Goal: Task Accomplishment & Management: Use online tool/utility

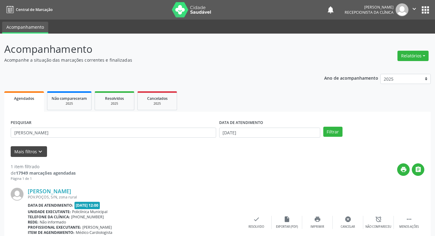
scroll to position [38, 0]
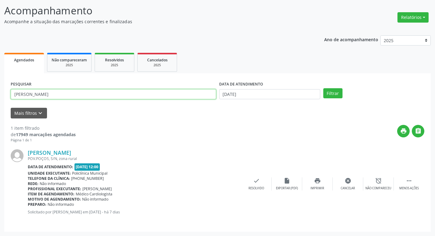
click at [44, 94] on input "[PERSON_NAME]" at bounding box center [114, 94] width 206 height 10
click at [47, 94] on input "[PERSON_NAME]" at bounding box center [114, 94] width 206 height 10
type input "l"
type input "livia"
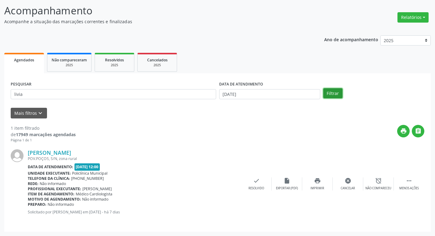
click at [331, 93] on button "Filtrar" at bounding box center [332, 93] width 19 height 10
click at [349, 184] on div "check Resolvido" at bounding box center [348, 183] width 31 height 13
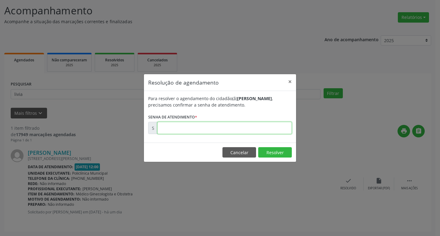
click at [239, 128] on input "text" at bounding box center [224, 128] width 134 height 12
type input "00176020"
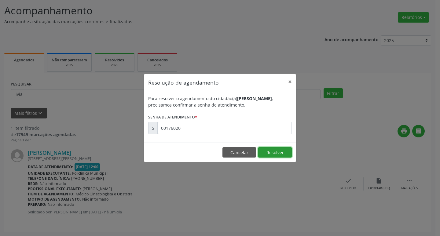
click at [262, 149] on button "Resolver" at bounding box center [275, 152] width 34 height 10
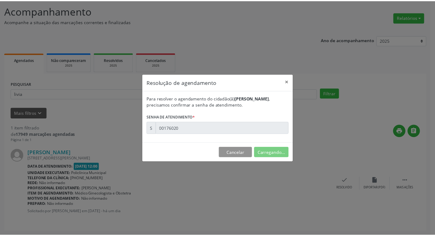
scroll to position [0, 0]
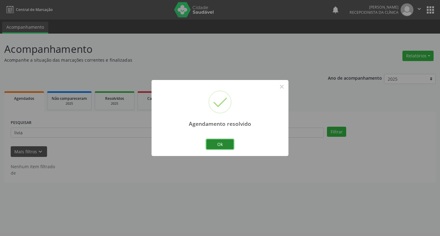
click at [215, 141] on button "Ok" at bounding box center [219, 144] width 27 height 10
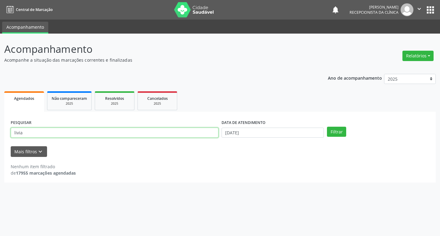
click at [162, 133] on input "livia" at bounding box center [115, 133] width 208 height 10
type input "l"
type input "luzivania"
click at [334, 130] on button "Filtrar" at bounding box center [336, 132] width 19 height 10
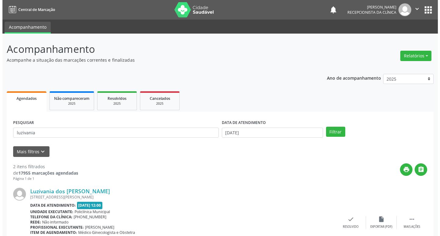
scroll to position [121, 0]
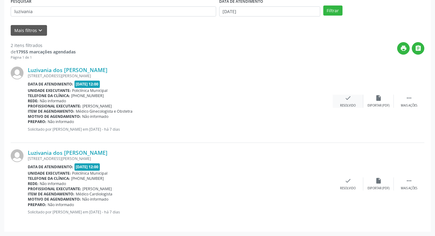
click at [352, 104] on div "Resolvido" at bounding box center [348, 106] width 16 height 4
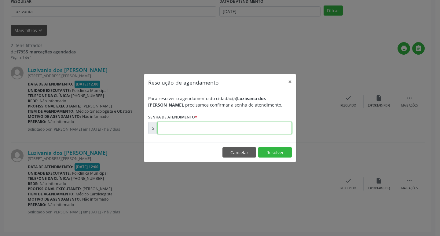
click at [225, 127] on input "text" at bounding box center [224, 128] width 134 height 12
type input "00175183"
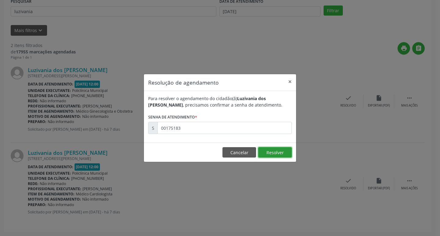
click at [286, 149] on button "Resolver" at bounding box center [275, 152] width 34 height 10
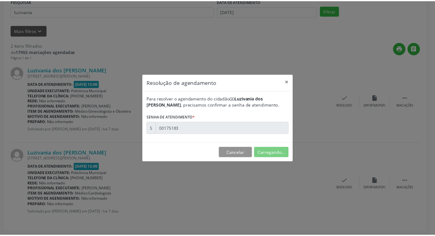
scroll to position [0, 0]
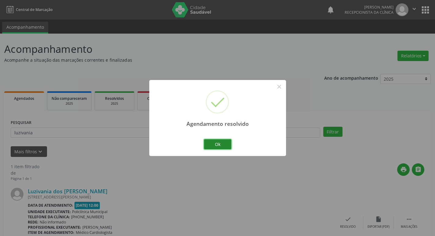
drag, startPoint x: 216, startPoint y: 141, endPoint x: 215, endPoint y: 137, distance: 3.9
click at [216, 140] on button "Ok" at bounding box center [217, 144] width 27 height 10
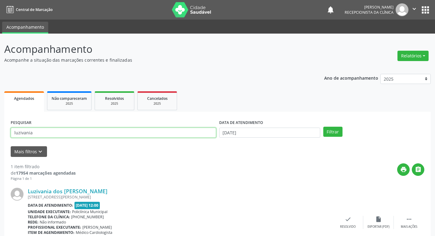
click at [34, 133] on input "luzivania" at bounding box center [114, 133] width 206 height 10
type input "l"
type input "[PERSON_NAME]"
click at [341, 131] on button "Filtrar" at bounding box center [332, 132] width 19 height 10
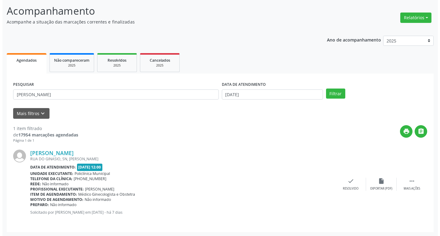
scroll to position [38, 0]
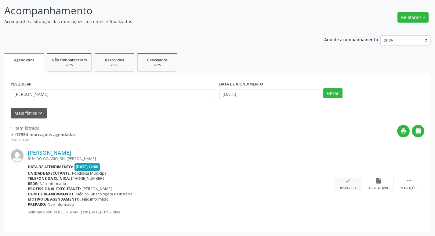
click at [353, 185] on div "check Resolvido" at bounding box center [348, 183] width 31 height 13
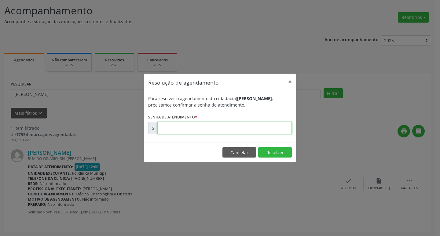
click at [245, 128] on input "text" at bounding box center [224, 128] width 134 height 12
type input "00175194"
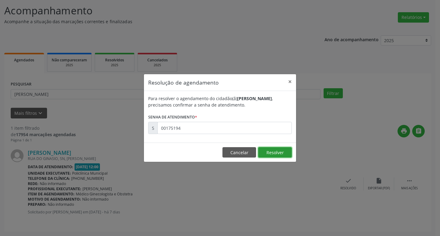
click at [272, 149] on button "Resolver" at bounding box center [275, 152] width 34 height 10
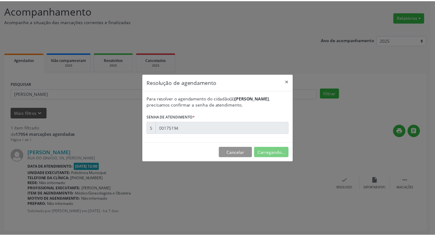
scroll to position [0, 0]
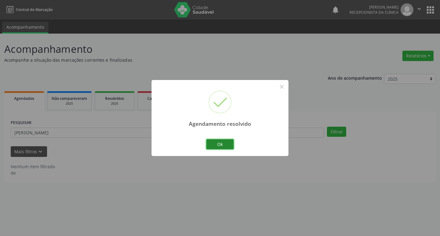
drag, startPoint x: 225, startPoint y: 144, endPoint x: 214, endPoint y: 137, distance: 12.5
click at [226, 143] on button "Ok" at bounding box center [219, 144] width 27 height 10
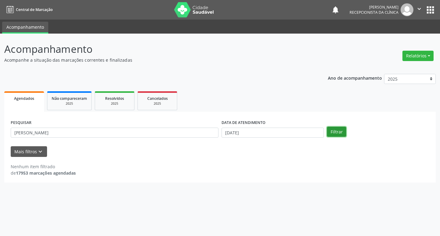
click at [332, 134] on button "Filtrar" at bounding box center [336, 132] width 19 height 10
drag, startPoint x: 114, startPoint y: 130, endPoint x: 119, endPoint y: 131, distance: 5.8
click at [115, 132] on input "[PERSON_NAME]" at bounding box center [115, 133] width 208 height 10
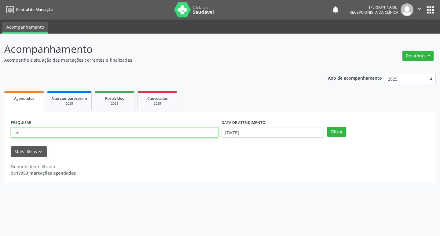
type input "a"
type input "[PERSON_NAME]"
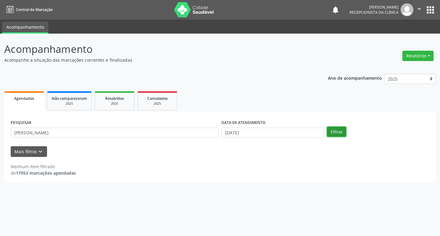
click at [344, 133] on button "Filtrar" at bounding box center [336, 132] width 19 height 10
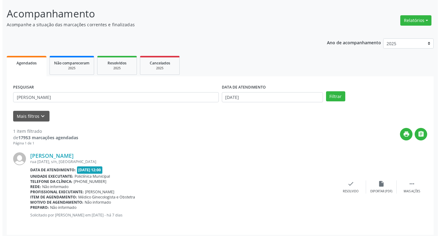
scroll to position [38, 0]
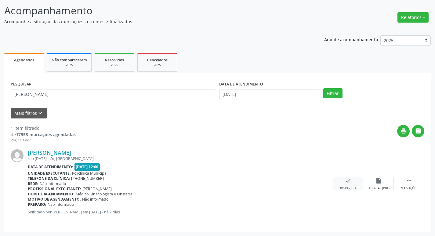
click at [355, 184] on div "check Resolvido" at bounding box center [348, 183] width 31 height 13
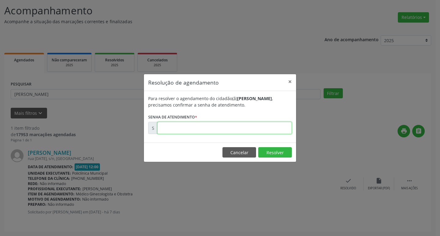
click at [221, 129] on input "text" at bounding box center [224, 128] width 134 height 12
type input "00175162"
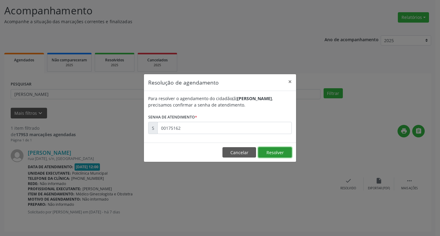
click at [266, 151] on button "Resolver" at bounding box center [275, 152] width 34 height 10
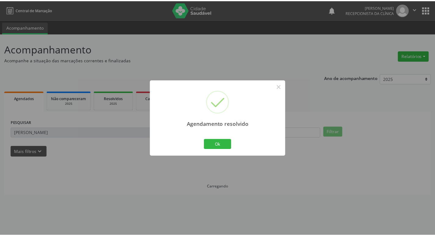
scroll to position [0, 0]
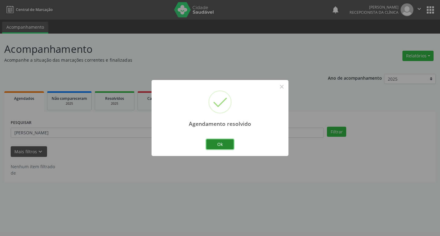
click at [230, 147] on button "Ok" at bounding box center [219, 144] width 27 height 10
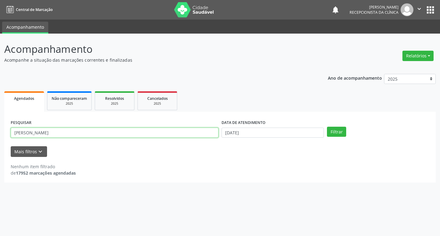
drag, startPoint x: 48, startPoint y: 130, endPoint x: 50, endPoint y: 136, distance: 6.0
click at [49, 134] on input "[PERSON_NAME]" at bounding box center [115, 133] width 208 height 10
type input "n"
type input "[PERSON_NAME]"
click at [333, 133] on button "Filtrar" at bounding box center [336, 132] width 19 height 10
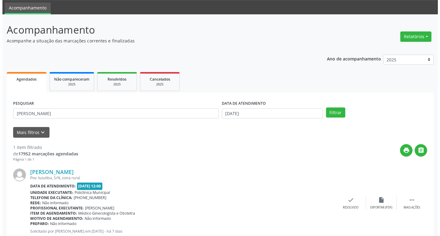
scroll to position [38, 0]
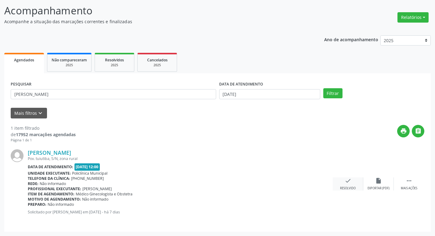
click at [355, 184] on div "check Resolvido" at bounding box center [348, 183] width 31 height 13
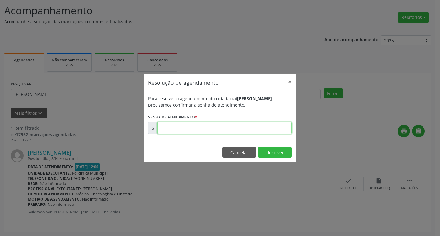
click at [238, 128] on input "text" at bounding box center [224, 128] width 134 height 12
type input "00175213"
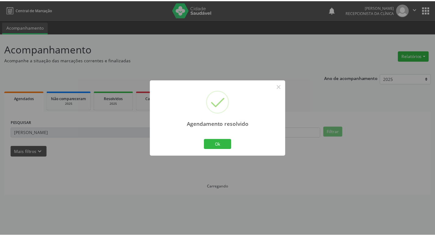
scroll to position [0, 0]
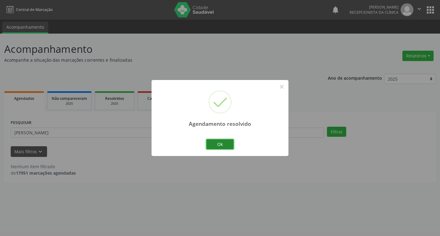
click at [230, 141] on button "Ok" at bounding box center [219, 144] width 27 height 10
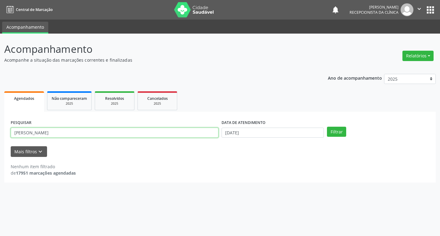
click at [42, 135] on input "[PERSON_NAME]" at bounding box center [115, 133] width 208 height 10
type input "m"
click at [57, 133] on input "text" at bounding box center [115, 133] width 208 height 10
type input "carline"
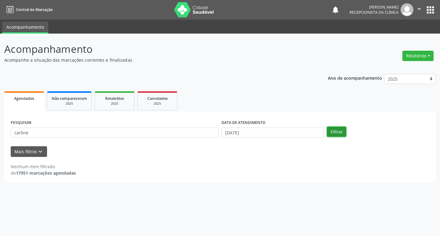
click at [328, 131] on button "Filtrar" at bounding box center [336, 132] width 19 height 10
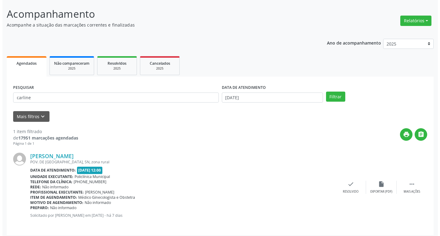
scroll to position [38, 0]
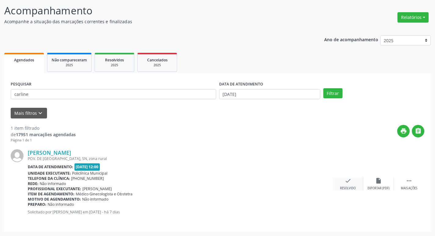
click at [352, 184] on div "check Resolvido" at bounding box center [348, 183] width 31 height 13
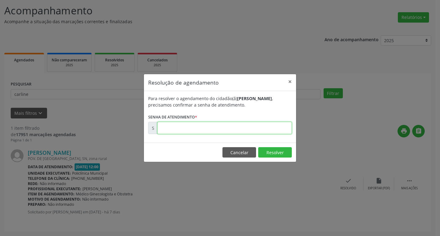
click at [249, 130] on input "text" at bounding box center [224, 128] width 134 height 12
type input "00175221"
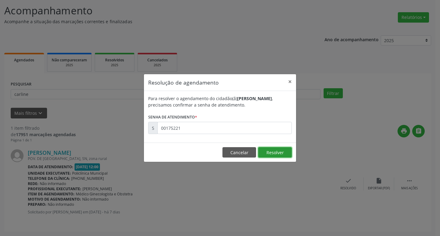
click at [274, 154] on button "Resolver" at bounding box center [275, 152] width 34 height 10
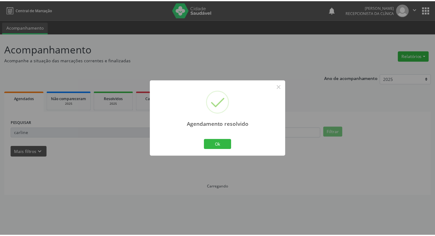
scroll to position [0, 0]
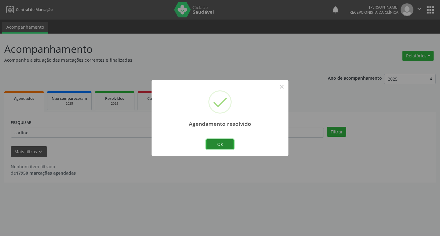
click at [229, 145] on button "Ok" at bounding box center [219, 144] width 27 height 10
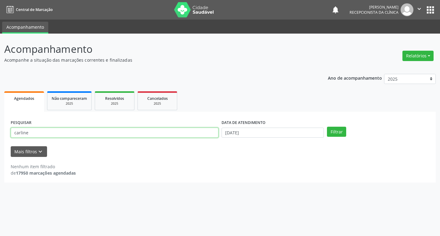
click at [43, 135] on input "carline" at bounding box center [115, 133] width 208 height 10
type input "c"
click at [50, 133] on input "text" at bounding box center [115, 133] width 208 height 10
type input "devani"
click at [328, 130] on button "Filtrar" at bounding box center [336, 132] width 19 height 10
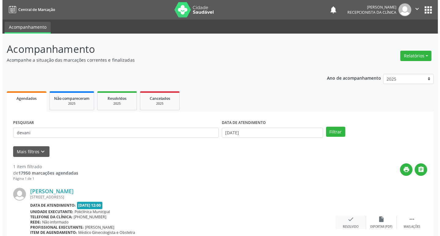
scroll to position [38, 0]
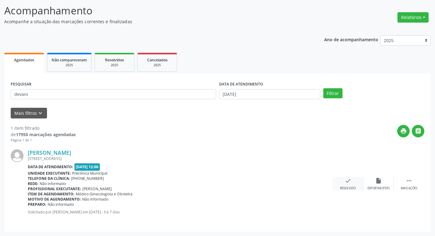
click at [344, 184] on div "check Resolvido" at bounding box center [348, 183] width 31 height 13
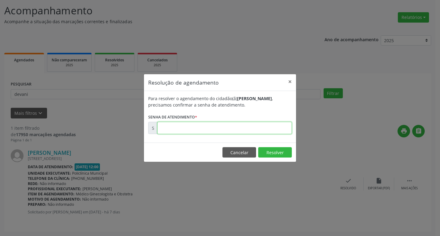
click at [242, 130] on input "text" at bounding box center [224, 128] width 134 height 12
type input "00175144"
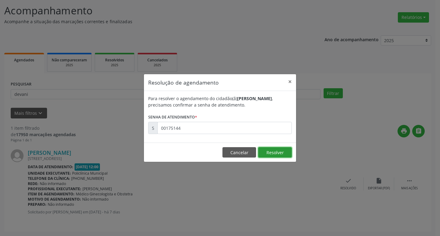
click at [281, 153] on button "Resolver" at bounding box center [275, 152] width 34 height 10
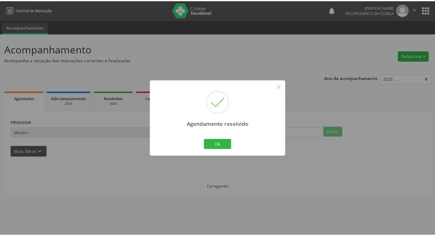
scroll to position [0, 0]
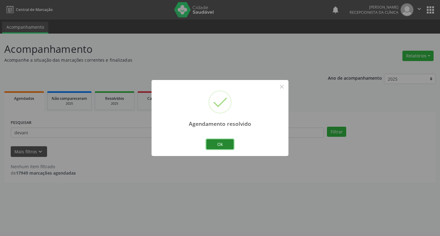
click at [216, 147] on button "Ok" at bounding box center [219, 144] width 27 height 10
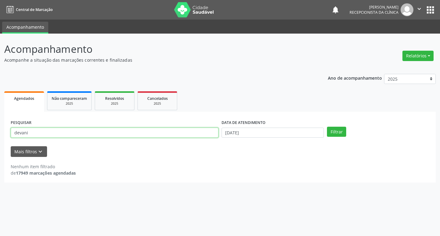
click at [79, 131] on input "devani" at bounding box center [115, 133] width 208 height 10
type input "d"
type input "catia maria"
click at [328, 129] on button "Filtrar" at bounding box center [336, 132] width 19 height 10
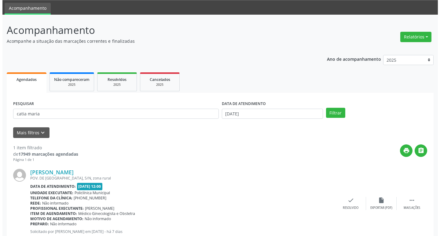
scroll to position [38, 0]
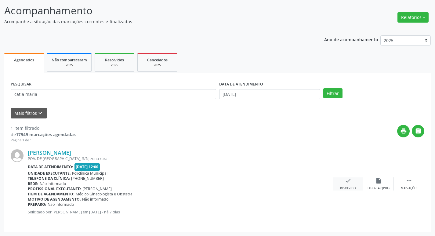
click at [348, 183] on icon "check" at bounding box center [348, 180] width 7 height 7
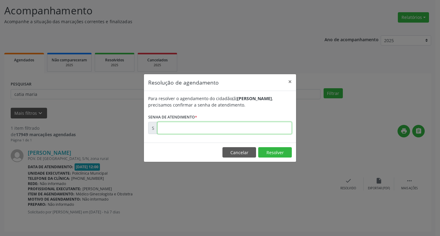
click at [245, 127] on input "text" at bounding box center [224, 128] width 134 height 12
type input "00175128"
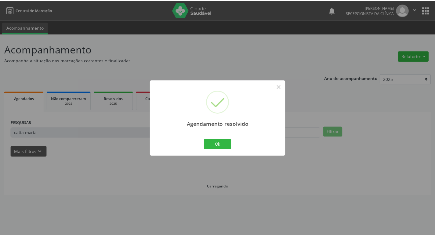
scroll to position [0, 0]
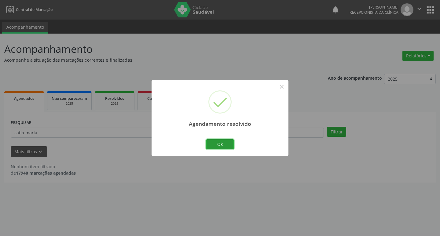
drag, startPoint x: 223, startPoint y: 143, endPoint x: 172, endPoint y: 140, distance: 51.4
click at [213, 145] on button "Ok" at bounding box center [219, 144] width 27 height 10
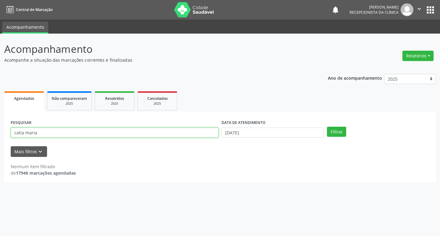
click at [97, 134] on input "catia maria" at bounding box center [115, 133] width 208 height 10
type input "c"
type input "[PERSON_NAME]"
click at [337, 133] on button "Filtrar" at bounding box center [336, 132] width 19 height 10
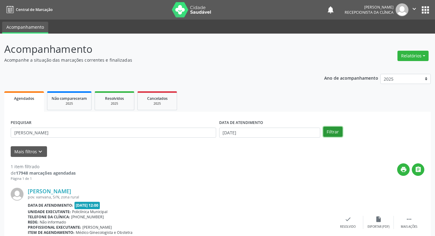
click at [338, 133] on button "Filtrar" at bounding box center [332, 132] width 19 height 10
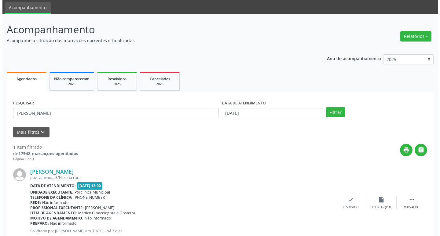
scroll to position [38, 0]
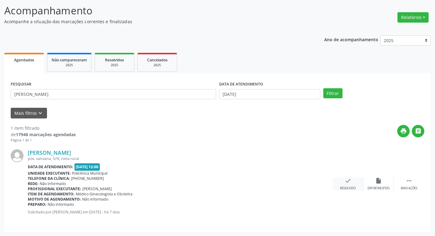
click at [344, 187] on div "Resolvido" at bounding box center [348, 188] width 16 height 4
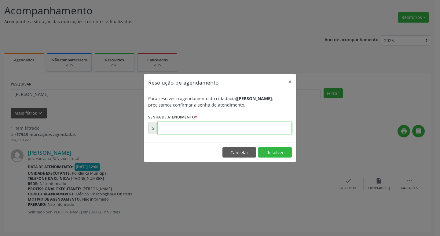
click at [218, 126] on input "text" at bounding box center [224, 128] width 134 height 12
type input "00175258"
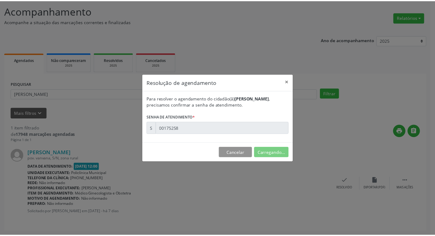
scroll to position [0, 0]
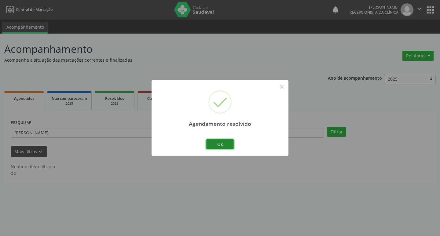
click at [231, 144] on button "Ok" at bounding box center [219, 144] width 27 height 10
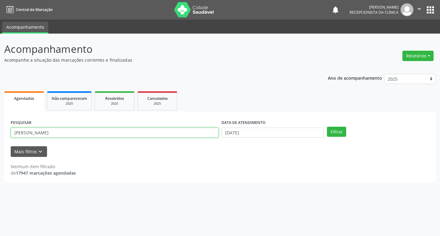
click at [53, 132] on input "[PERSON_NAME]" at bounding box center [115, 133] width 208 height 10
type input "j"
type input "gislene"
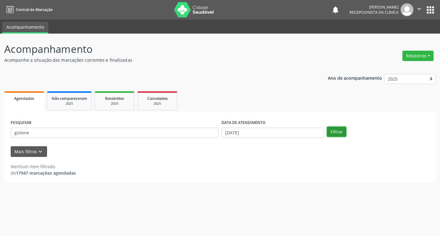
click at [332, 133] on button "Filtrar" at bounding box center [336, 132] width 19 height 10
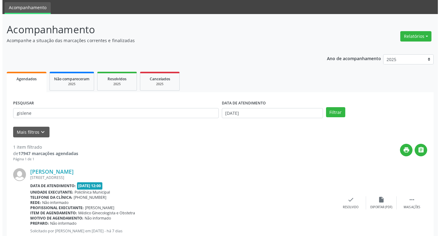
scroll to position [38, 0]
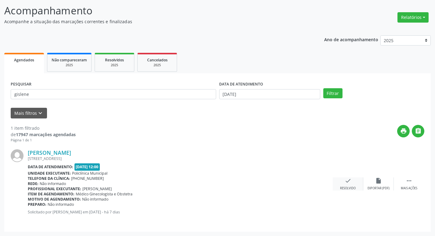
click at [347, 178] on icon "check" at bounding box center [348, 180] width 7 height 7
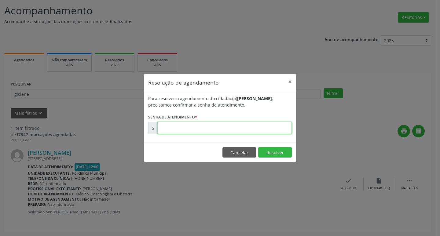
click at [195, 130] on input "text" at bounding box center [224, 128] width 134 height 12
type input "00175224"
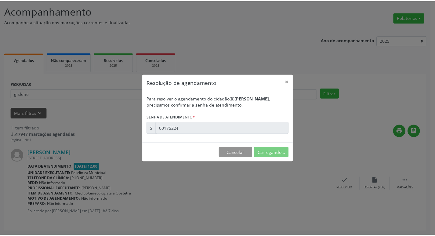
scroll to position [0, 0]
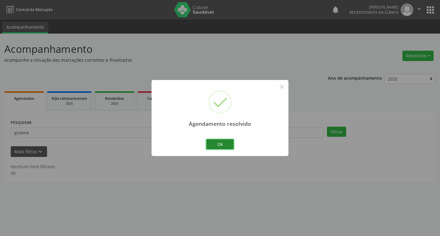
click at [212, 141] on button "Ok" at bounding box center [219, 144] width 27 height 10
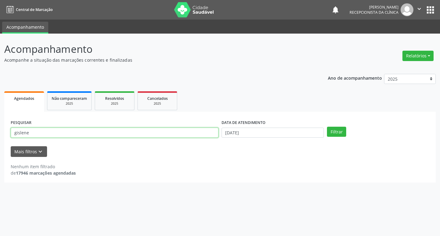
click at [88, 130] on input "gislene" at bounding box center [115, 133] width 208 height 10
type input "g"
type input "[PERSON_NAME]"
click at [333, 130] on button "Filtrar" at bounding box center [336, 132] width 19 height 10
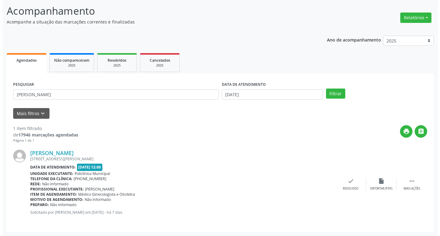
scroll to position [38, 0]
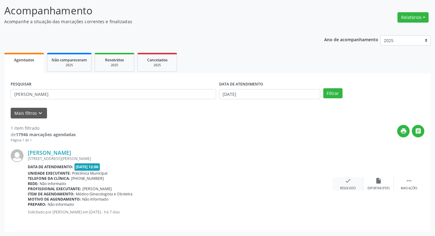
click at [355, 182] on div "check Resolvido" at bounding box center [348, 183] width 31 height 13
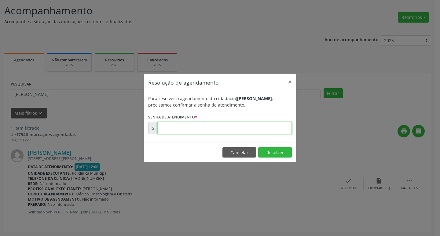
click at [223, 129] on input "text" at bounding box center [224, 128] width 134 height 12
type input "00175200"
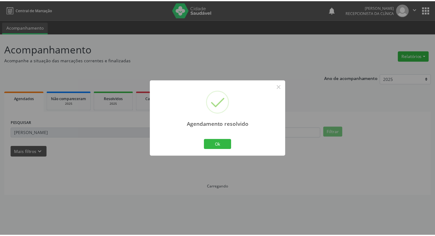
scroll to position [0, 0]
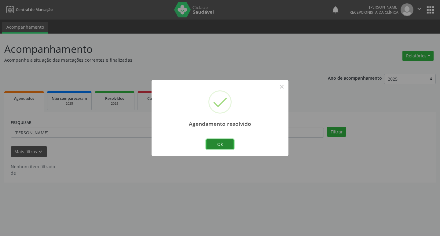
click at [227, 143] on button "Ok" at bounding box center [219, 144] width 27 height 10
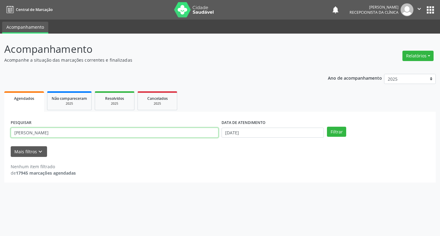
click at [45, 131] on input "[PERSON_NAME]" at bounding box center [115, 133] width 208 height 10
type input "c"
type input "neusa"
click at [327, 127] on button "Filtrar" at bounding box center [336, 132] width 19 height 10
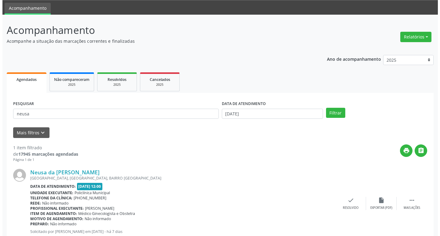
scroll to position [38, 0]
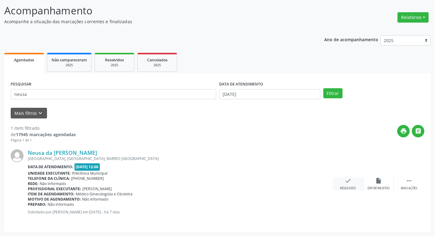
click at [347, 184] on div "check Resolvido" at bounding box center [348, 183] width 31 height 13
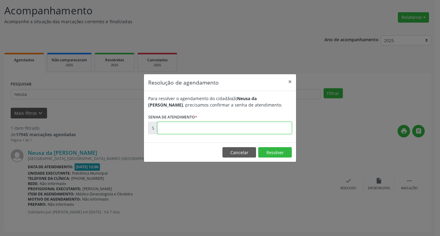
click at [235, 130] on input "text" at bounding box center [224, 128] width 134 height 12
type input "00175123"
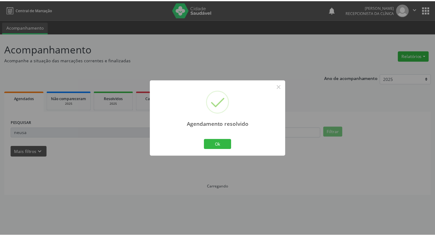
scroll to position [0, 0]
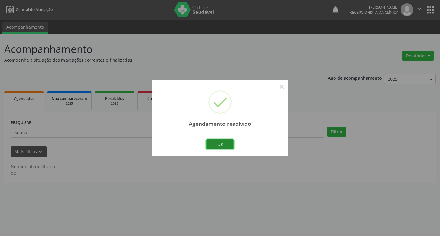
click at [232, 141] on button "Ok" at bounding box center [219, 144] width 27 height 10
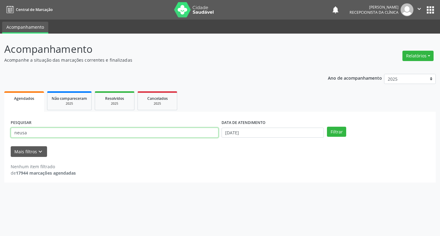
drag, startPoint x: 59, startPoint y: 132, endPoint x: 64, endPoint y: 151, distance: 20.4
click at [62, 147] on form "PESQUISAR neusa DATA DE ATENDIMENTO [DATE] Filtrar UNIDADE DE REFERÊNCIA Seleci…" at bounding box center [220, 137] width 418 height 39
type input "n"
type input "joseci"
click at [341, 131] on button "Filtrar" at bounding box center [336, 132] width 19 height 10
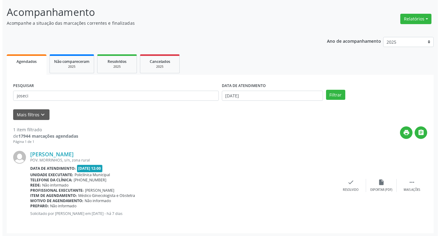
scroll to position [38, 0]
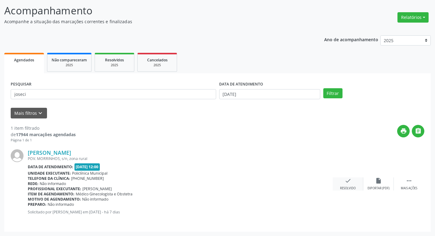
click at [354, 185] on div "check Resolvido" at bounding box center [348, 183] width 31 height 13
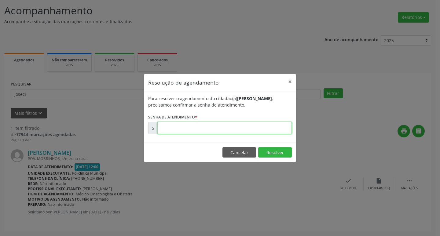
click at [265, 127] on input "text" at bounding box center [224, 128] width 134 height 12
type input "00175220"
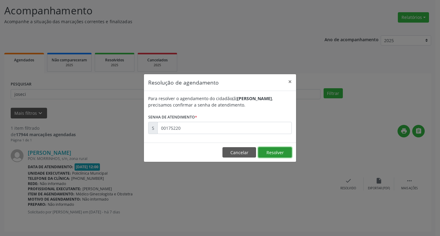
click at [272, 151] on button "Resolver" at bounding box center [275, 152] width 34 height 10
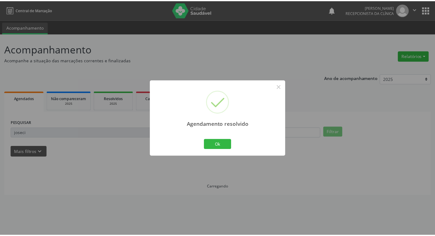
scroll to position [0, 0]
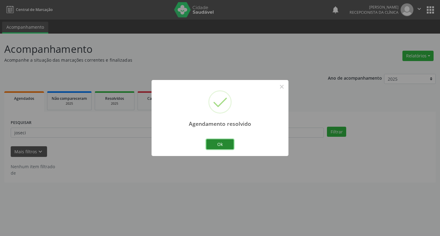
click at [228, 145] on button "Ok" at bounding box center [219, 144] width 27 height 10
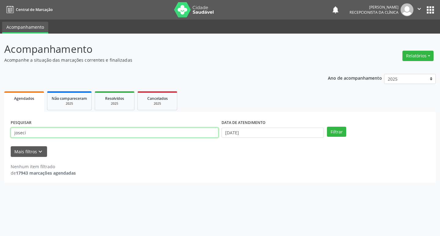
click at [88, 132] on input "joseci" at bounding box center [115, 133] width 208 height 10
type input "j"
type input "ivanete"
click at [327, 127] on button "Filtrar" at bounding box center [336, 132] width 19 height 10
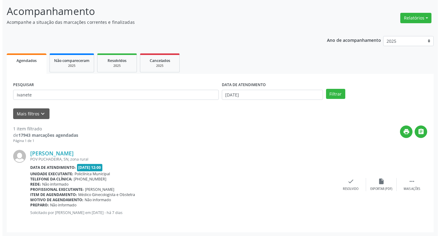
scroll to position [38, 0]
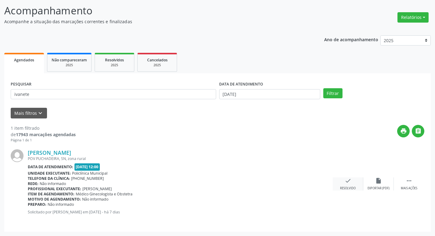
click at [351, 189] on div "Resolvido" at bounding box center [348, 188] width 16 height 4
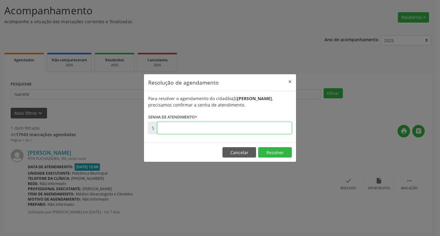
click at [246, 125] on input "text" at bounding box center [224, 128] width 134 height 12
type input "00175151"
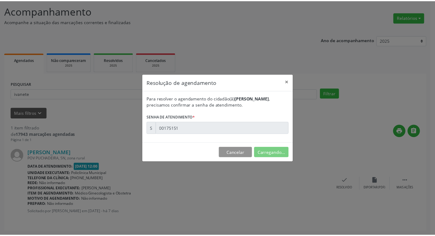
scroll to position [0, 0]
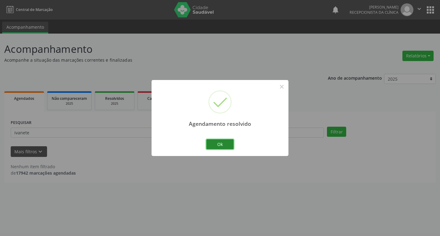
click at [221, 147] on button "Ok" at bounding box center [219, 144] width 27 height 10
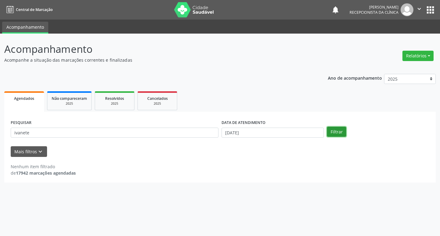
click at [330, 133] on button "Filtrar" at bounding box center [336, 132] width 19 height 10
drag, startPoint x: 31, startPoint y: 135, endPoint x: 31, endPoint y: 174, distance: 39.1
click at [31, 153] on form "PESQUISAR ivanete DATA DE ATENDIMENTO [DATE] Filtrar UNIDADE DE REFERÊNCIA Sele…" at bounding box center [220, 137] width 418 height 39
type input "i"
type input "irla"
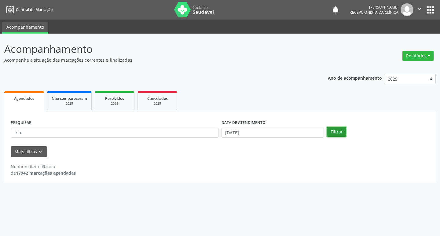
click at [330, 131] on button "Filtrar" at bounding box center [336, 132] width 19 height 10
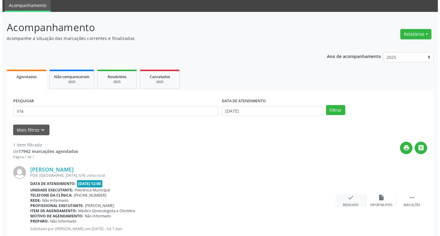
scroll to position [38, 0]
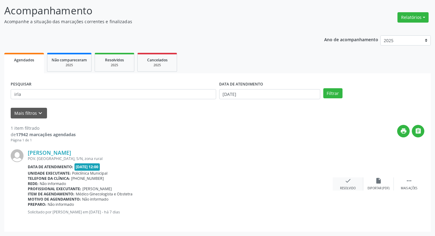
click at [354, 187] on div "Resolvido" at bounding box center [348, 188] width 16 height 4
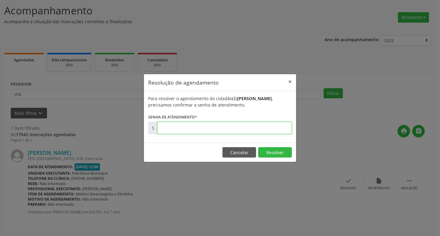
click at [249, 128] on input "text" at bounding box center [224, 128] width 134 height 12
type input "00175413"
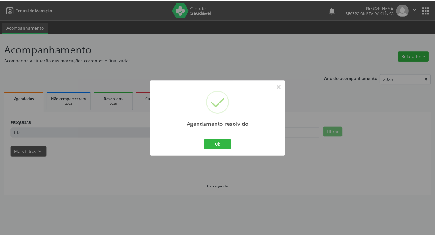
scroll to position [0, 0]
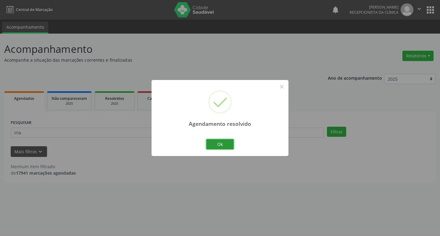
drag, startPoint x: 223, startPoint y: 141, endPoint x: 233, endPoint y: 133, distance: 12.0
click at [232, 134] on div "Agendamento resolvido × Ok Cancel" at bounding box center [219, 118] width 137 height 76
click at [231, 143] on button "Ok" at bounding box center [219, 144] width 27 height 10
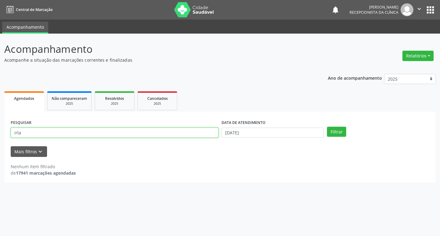
drag, startPoint x: 82, startPoint y: 131, endPoint x: 89, endPoint y: 133, distance: 7.3
click at [85, 132] on input "irla" at bounding box center [115, 133] width 208 height 10
type input "i"
type input "[PERSON_NAME]"
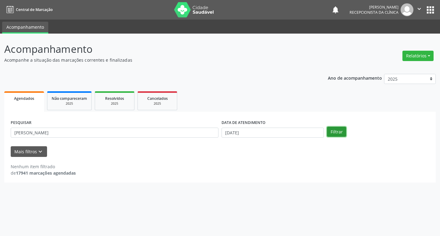
click at [336, 128] on button "Filtrar" at bounding box center [336, 132] width 19 height 10
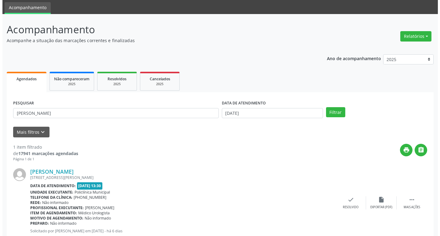
scroll to position [38, 0]
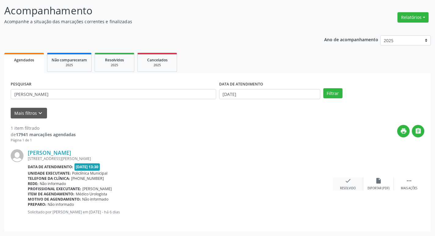
click at [353, 186] on div "Resolvido" at bounding box center [348, 188] width 16 height 4
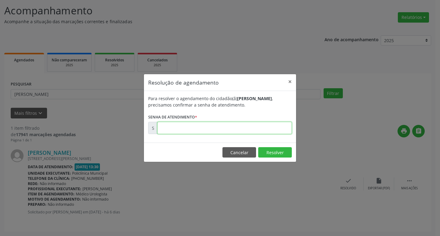
click at [247, 128] on input "text" at bounding box center [224, 128] width 134 height 12
click at [288, 81] on button "×" at bounding box center [290, 81] width 12 height 15
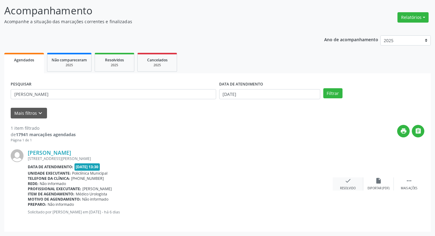
click at [355, 185] on div "check Resolvido" at bounding box center [348, 183] width 31 height 13
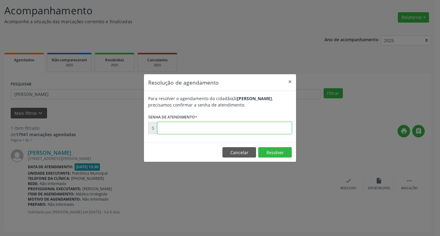
click at [237, 127] on input "text" at bounding box center [224, 128] width 134 height 12
click at [289, 84] on button "×" at bounding box center [290, 81] width 12 height 15
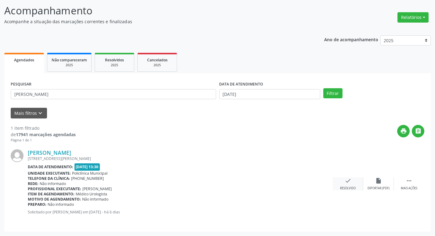
click at [343, 183] on div "check Resolvido" at bounding box center [348, 183] width 31 height 13
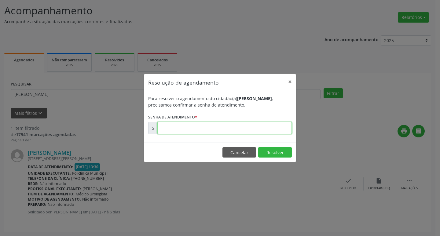
click at [261, 129] on input "text" at bounding box center [224, 128] width 134 height 12
type input "00175532"
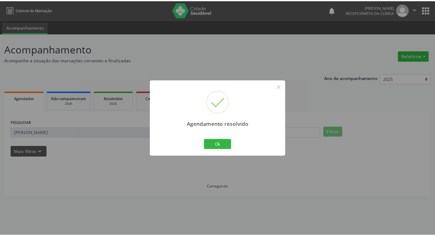
scroll to position [0, 0]
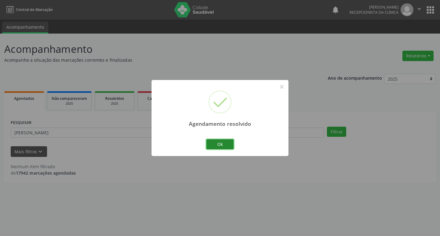
click at [227, 143] on button "Ok" at bounding box center [219, 144] width 27 height 10
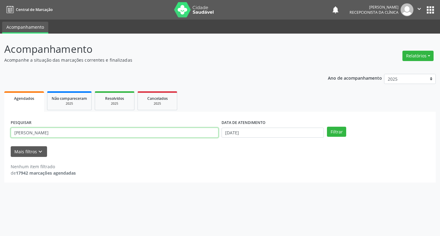
click at [119, 132] on input "[PERSON_NAME]" at bounding box center [115, 133] width 208 height 10
type input "j"
type input "[PERSON_NAME]"
click at [345, 130] on button "Filtrar" at bounding box center [336, 132] width 19 height 10
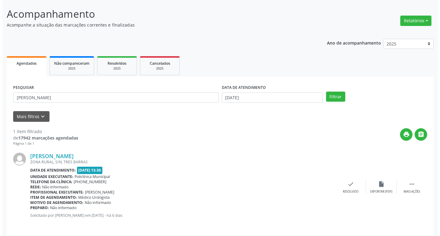
scroll to position [38, 0]
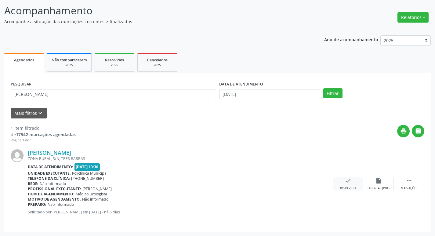
click at [346, 188] on div "Resolvido" at bounding box center [348, 188] width 16 height 4
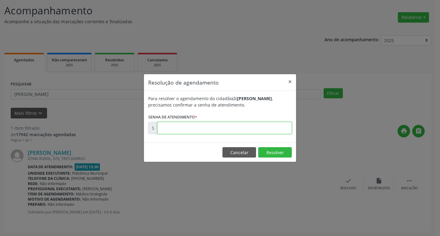
click at [243, 129] on input "text" at bounding box center [224, 128] width 134 height 12
type input "00175631"
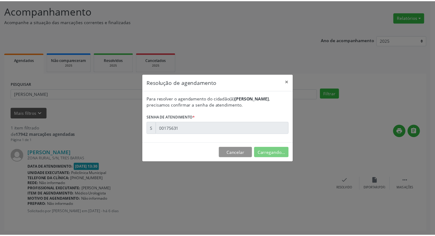
scroll to position [0, 0]
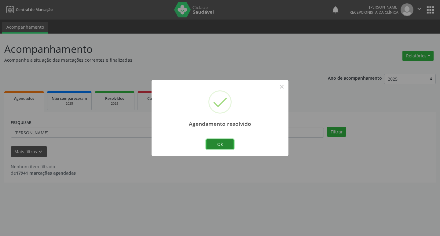
click at [220, 147] on button "Ok" at bounding box center [219, 144] width 27 height 10
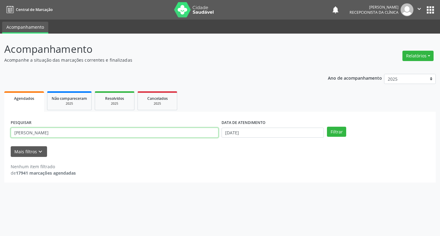
click at [49, 130] on input "[PERSON_NAME]" at bounding box center [115, 133] width 208 height 10
type input "j"
type input "[PERSON_NAME]"
click at [329, 129] on button "Filtrar" at bounding box center [336, 132] width 19 height 10
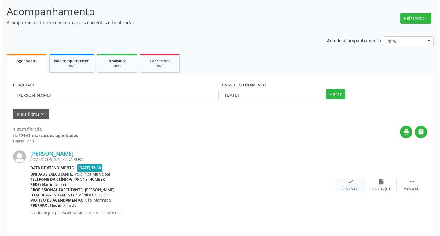
scroll to position [38, 0]
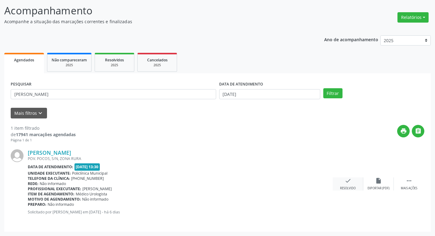
click at [353, 183] on div "check Resolvido" at bounding box center [348, 183] width 31 height 13
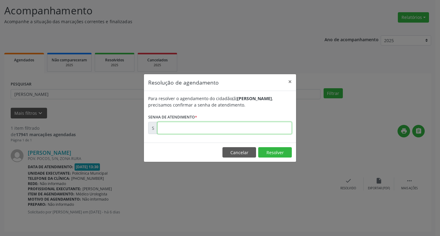
click at [249, 129] on input "text" at bounding box center [224, 128] width 134 height 12
click at [257, 129] on input "text" at bounding box center [224, 128] width 134 height 12
click at [251, 128] on input "text" at bounding box center [224, 128] width 134 height 12
click at [246, 129] on input "text" at bounding box center [224, 128] width 134 height 12
type input "00175580"
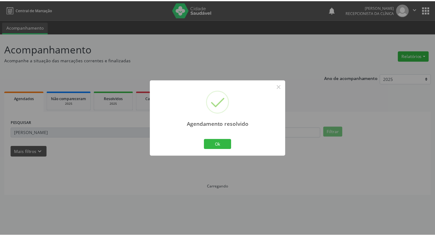
scroll to position [0, 0]
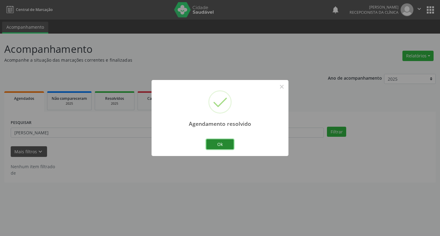
click at [220, 141] on button "Ok" at bounding box center [219, 144] width 27 height 10
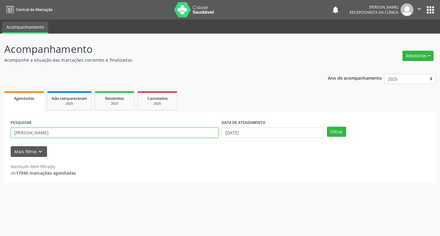
click at [90, 130] on input "[PERSON_NAME]" at bounding box center [115, 133] width 208 height 10
type input "m"
type input "bibiano"
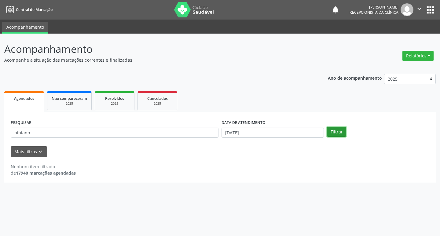
click at [335, 132] on button "Filtrar" at bounding box center [336, 132] width 19 height 10
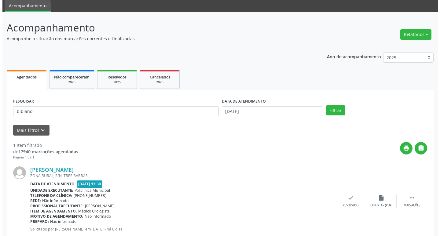
scroll to position [38, 0]
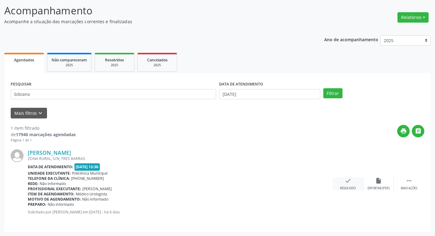
click at [354, 185] on div "check Resolvido" at bounding box center [348, 183] width 31 height 13
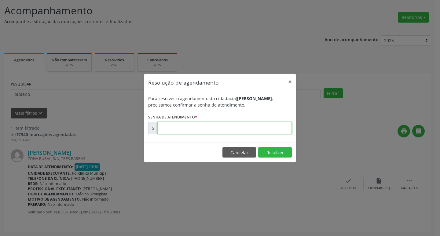
click at [237, 126] on input "text" at bounding box center [224, 128] width 134 height 12
type input "00175538"
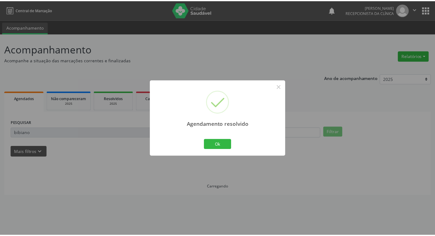
scroll to position [0, 0]
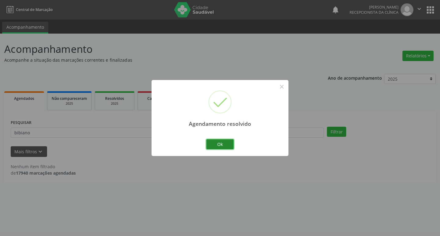
click at [232, 145] on button "Ok" at bounding box center [219, 144] width 27 height 10
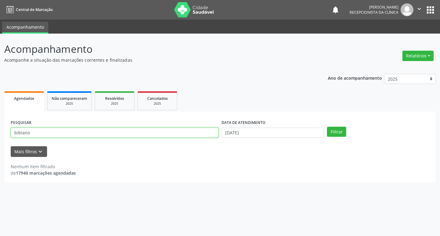
click at [116, 134] on input "bibiano" at bounding box center [115, 133] width 208 height 10
type input "b"
type input "arnobio"
click at [341, 132] on button "Filtrar" at bounding box center [336, 132] width 19 height 10
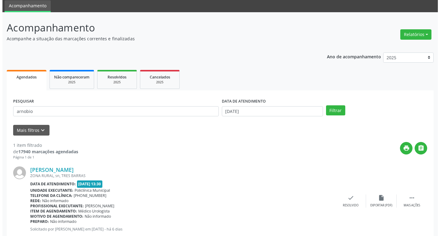
scroll to position [38, 0]
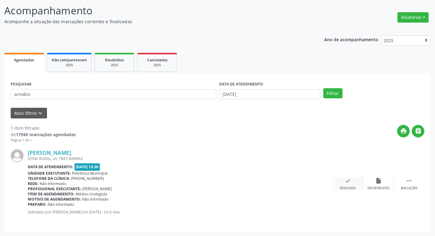
click at [345, 181] on icon "check" at bounding box center [348, 180] width 7 height 7
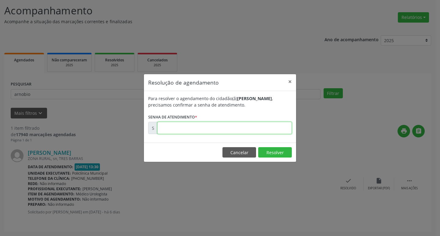
click at [228, 127] on input "text" at bounding box center [224, 128] width 134 height 12
type input "00175540"
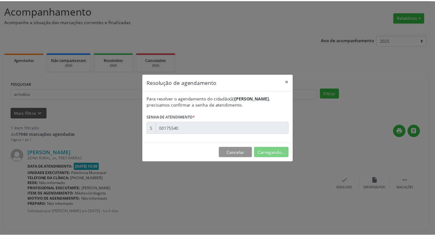
scroll to position [0, 0]
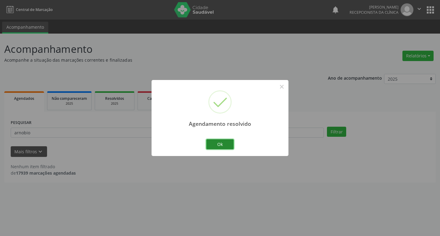
click at [219, 145] on button "Ok" at bounding box center [219, 144] width 27 height 10
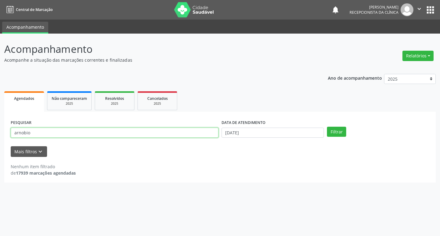
click at [38, 132] on input "arnobio" at bounding box center [115, 133] width 208 height 10
type input "a"
type input "[PERSON_NAME]"
click at [340, 131] on button "Filtrar" at bounding box center [336, 132] width 19 height 10
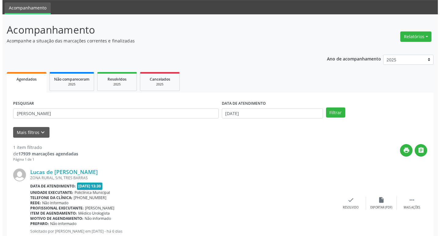
scroll to position [38, 0]
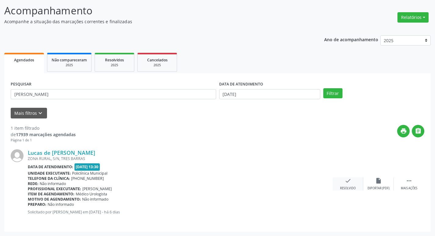
click at [352, 186] on div "check Resolvido" at bounding box center [348, 183] width 31 height 13
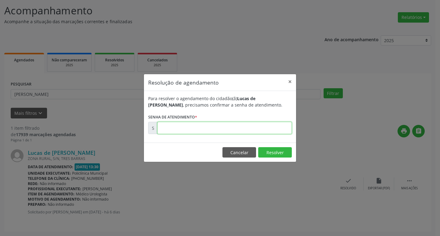
click at [276, 127] on input "text" at bounding box center [224, 128] width 134 height 12
type input "00175539"
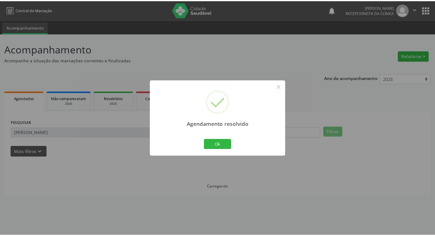
scroll to position [0, 0]
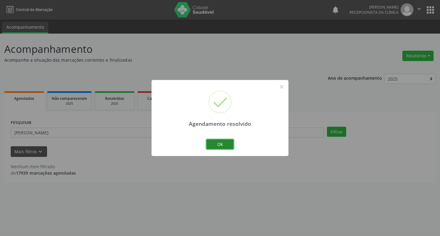
click at [232, 143] on button "Ok" at bounding box center [219, 144] width 27 height 10
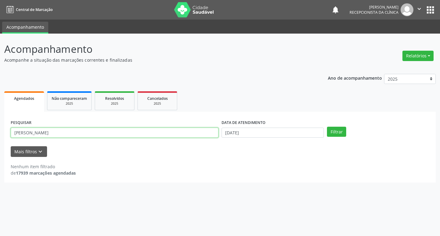
click at [148, 130] on input "[PERSON_NAME]" at bounding box center [115, 133] width 208 height 10
type input "l"
type input "herminio"
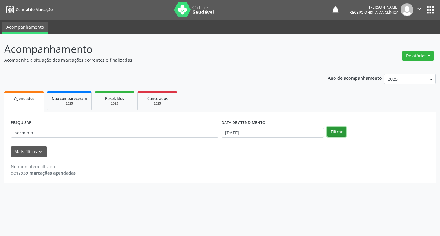
click at [338, 133] on button "Filtrar" at bounding box center [336, 132] width 19 height 10
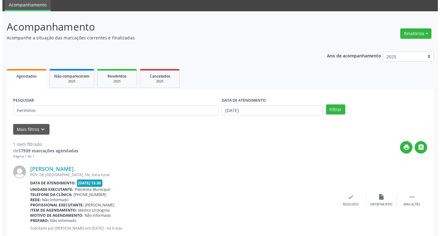
scroll to position [38, 0]
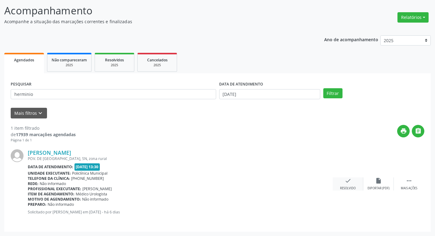
click at [349, 179] on icon "check" at bounding box center [348, 180] width 7 height 7
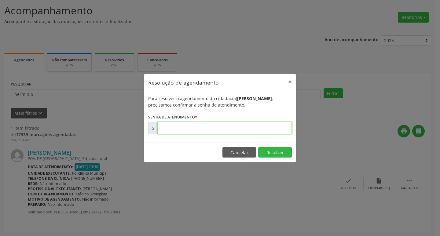
click at [232, 129] on input "text" at bounding box center [224, 128] width 134 height 12
type input "00175541"
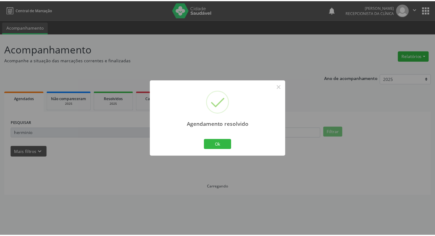
scroll to position [0, 0]
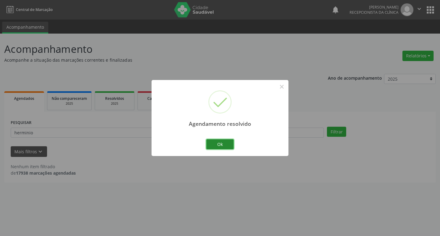
click at [224, 144] on button "Ok" at bounding box center [219, 144] width 27 height 10
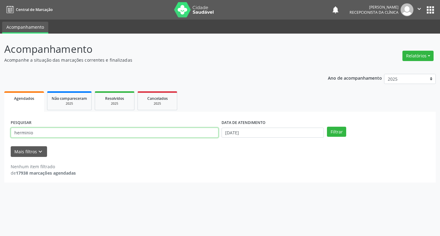
drag, startPoint x: 185, startPoint y: 132, endPoint x: 190, endPoint y: 133, distance: 5.3
click at [186, 132] on input "herminio" at bounding box center [115, 133] width 208 height 10
type input "h"
type input "[DATE]"
click at [344, 133] on button "Filtrar" at bounding box center [336, 132] width 19 height 10
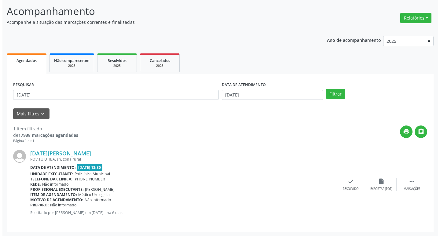
scroll to position [38, 0]
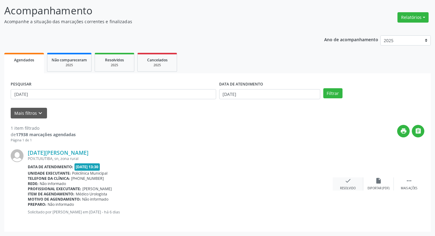
click at [355, 185] on div "check Resolvido" at bounding box center [348, 183] width 31 height 13
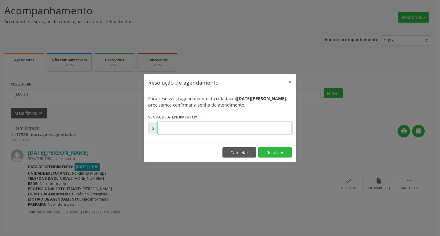
click at [264, 126] on input "text" at bounding box center [224, 128] width 134 height 12
type input "00175534"
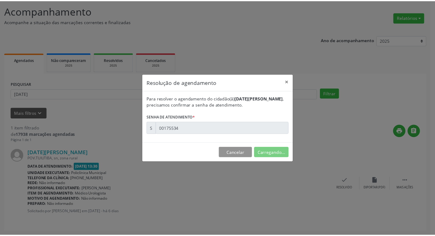
scroll to position [0, 0]
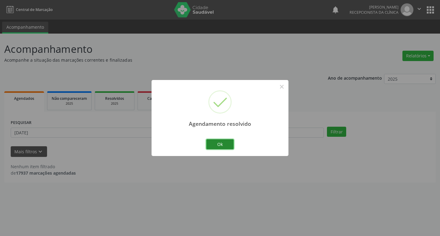
click at [222, 143] on button "Ok" at bounding box center [219, 144] width 27 height 10
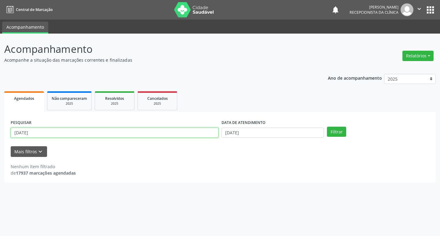
drag, startPoint x: 107, startPoint y: 133, endPoint x: 108, endPoint y: 140, distance: 6.4
click at [108, 139] on div "PESQUISAR [DATE]" at bounding box center [114, 130] width 211 height 24
type input "l"
type input "aurelino"
click at [327, 127] on button "Filtrar" at bounding box center [336, 132] width 19 height 10
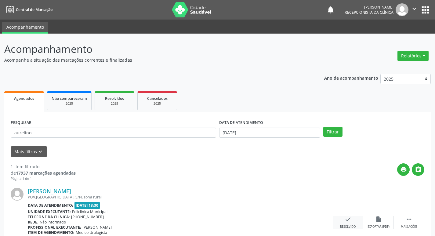
click at [350, 218] on icon "check" at bounding box center [348, 219] width 7 height 7
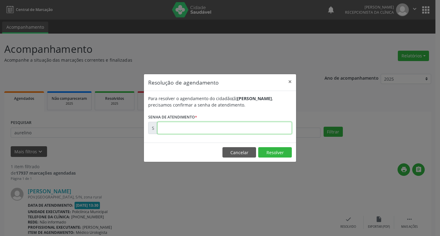
drag, startPoint x: 245, startPoint y: 129, endPoint x: 252, endPoint y: 127, distance: 7.4
click at [245, 128] on input "text" at bounding box center [224, 128] width 134 height 12
type input "00175535"
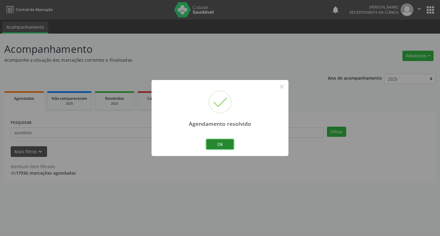
click at [217, 145] on button "Ok" at bounding box center [219, 144] width 27 height 10
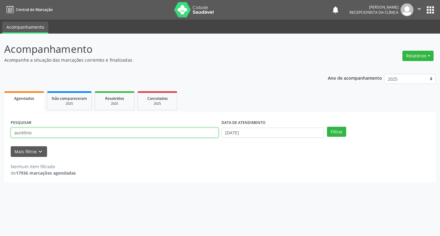
click at [69, 135] on input "aurelino" at bounding box center [115, 133] width 208 height 10
type input "a"
type input "nivaldo"
click at [342, 131] on button "Filtrar" at bounding box center [336, 132] width 19 height 10
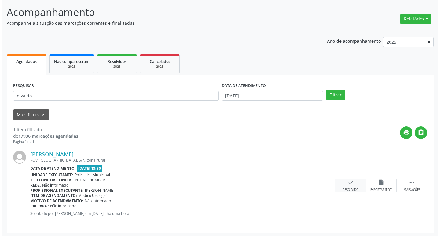
scroll to position [38, 0]
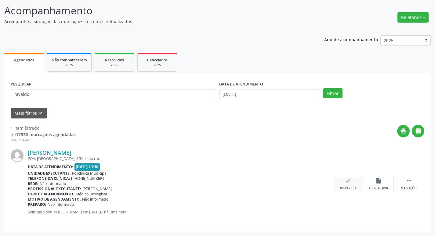
click at [351, 182] on icon "check" at bounding box center [348, 180] width 7 height 7
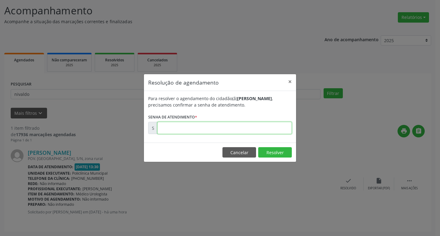
drag, startPoint x: 243, startPoint y: 128, endPoint x: 247, endPoint y: 131, distance: 5.3
click at [243, 129] on input "text" at bounding box center [224, 128] width 134 height 12
type input "00176555"
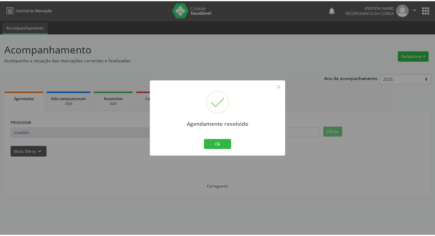
scroll to position [0, 0]
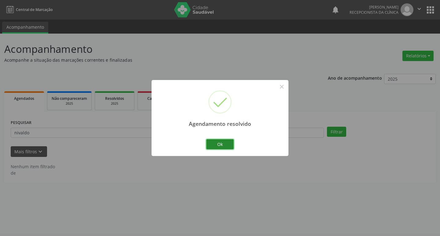
click at [232, 142] on button "Ok" at bounding box center [219, 144] width 27 height 10
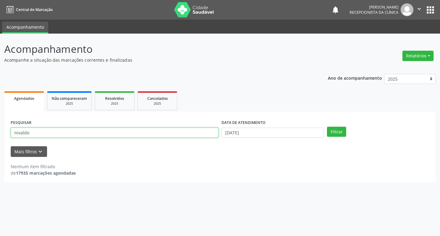
click at [73, 129] on input "nivaldo" at bounding box center [115, 133] width 208 height 10
type input "n"
click at [41, 133] on input "text" at bounding box center [115, 133] width 208 height 10
type input "deivid"
click at [342, 131] on button "Filtrar" at bounding box center [336, 132] width 19 height 10
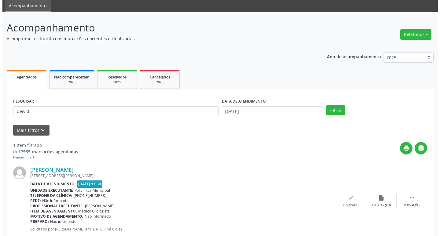
scroll to position [38, 0]
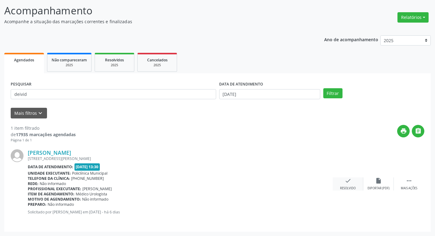
click at [348, 185] on div "check Resolvido" at bounding box center [348, 183] width 31 height 13
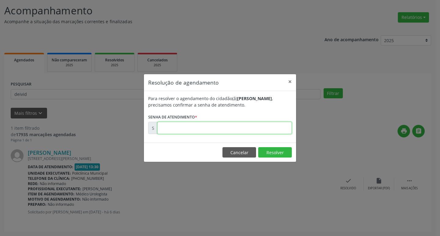
click at [223, 126] on input "text" at bounding box center [224, 128] width 134 height 12
type input "00175533"
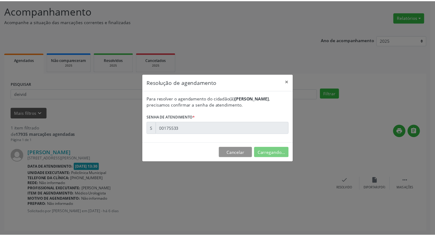
scroll to position [0, 0]
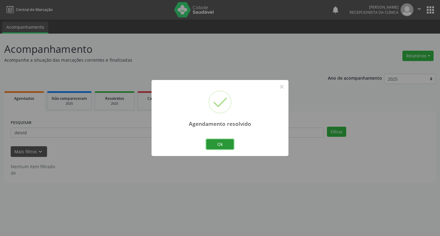
drag, startPoint x: 226, startPoint y: 145, endPoint x: 232, endPoint y: 148, distance: 6.6
click at [231, 147] on button "Ok" at bounding box center [219, 144] width 27 height 10
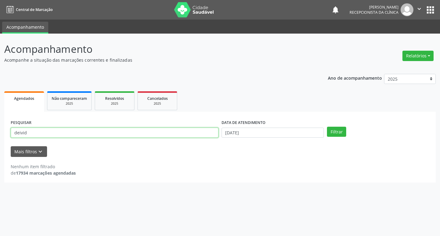
click at [45, 132] on input "deivid" at bounding box center [115, 133] width 208 height 10
type input "d"
click at [98, 131] on input "text" at bounding box center [115, 133] width 208 height 10
click at [329, 131] on button "Filtrar" at bounding box center [336, 132] width 19 height 10
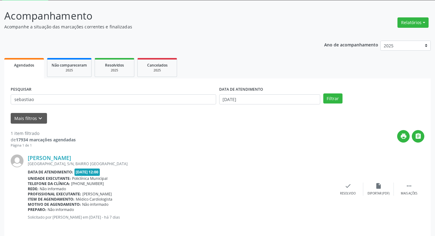
scroll to position [38, 0]
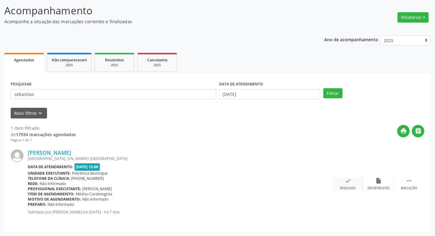
click at [351, 180] on icon "check" at bounding box center [348, 180] width 7 height 7
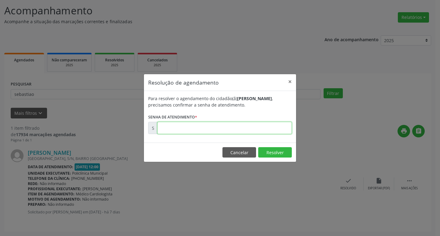
click at [266, 126] on input "text" at bounding box center [224, 128] width 134 height 12
click at [289, 79] on button "×" at bounding box center [290, 81] width 12 height 15
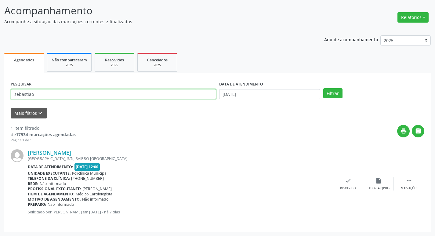
click at [47, 95] on input "sebastiao" at bounding box center [114, 94] width 206 height 10
click at [79, 94] on input "sebastiao" at bounding box center [114, 94] width 206 height 10
click at [100, 97] on input "sebastiao" at bounding box center [114, 94] width 206 height 10
type input "s"
type input "[PERSON_NAME]"
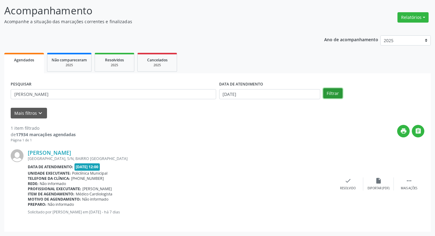
click at [328, 93] on button "Filtrar" at bounding box center [332, 93] width 19 height 10
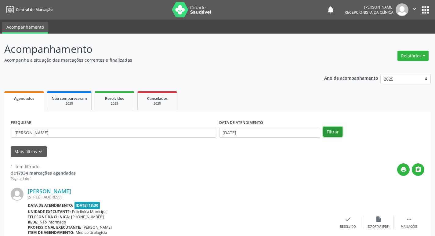
click at [329, 128] on button "Filtrar" at bounding box center [332, 132] width 19 height 10
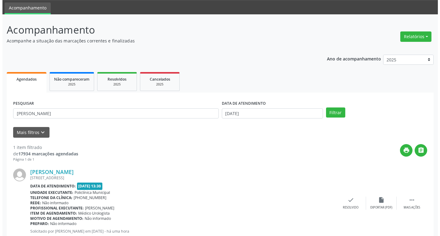
scroll to position [38, 0]
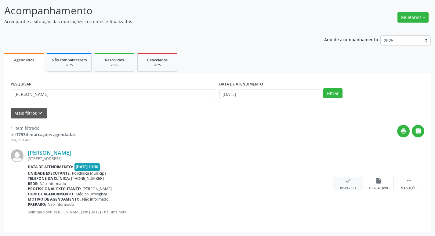
click at [348, 186] on div "check Resolvido" at bounding box center [348, 183] width 31 height 13
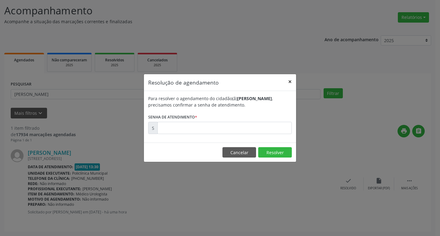
click at [291, 83] on button "×" at bounding box center [290, 81] width 12 height 15
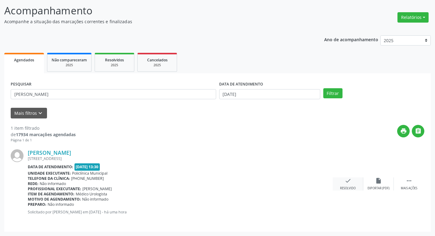
click at [351, 187] on div "Resolvido" at bounding box center [348, 188] width 16 height 4
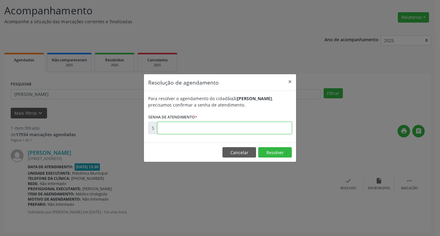
click at [240, 128] on input "text" at bounding box center [224, 128] width 134 height 12
drag, startPoint x: 289, startPoint y: 82, endPoint x: 309, endPoint y: 103, distance: 28.7
click at [289, 82] on button "×" at bounding box center [290, 81] width 12 height 15
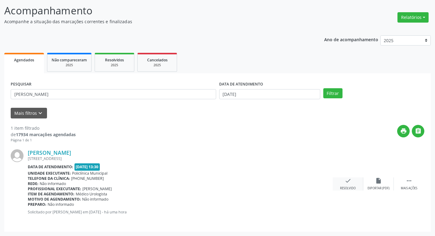
click at [349, 182] on icon "check" at bounding box center [348, 180] width 7 height 7
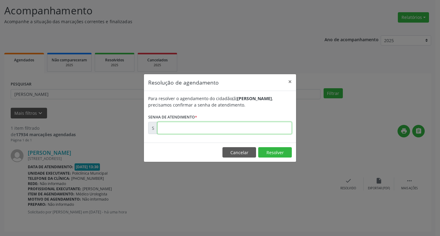
click at [237, 129] on input "text" at bounding box center [224, 128] width 134 height 12
type input "00176562"
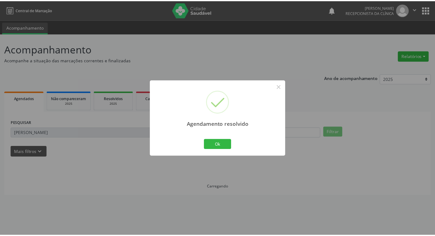
scroll to position [0, 0]
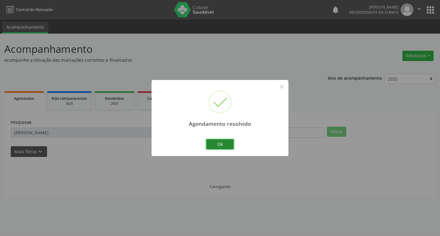
click at [220, 140] on button "Ok" at bounding box center [219, 144] width 27 height 10
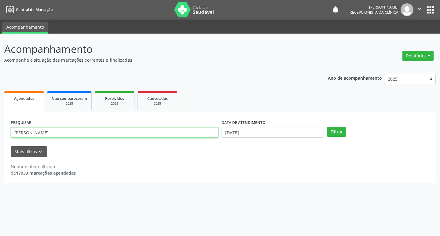
click at [82, 137] on input "[PERSON_NAME]" at bounding box center [115, 133] width 208 height 10
type input "j"
type input "sebastiao"
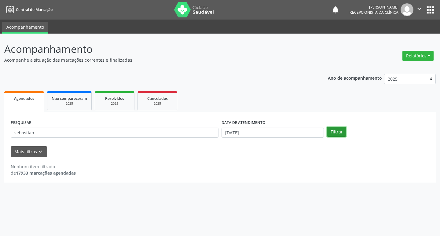
click at [342, 132] on button "Filtrar" at bounding box center [336, 132] width 19 height 10
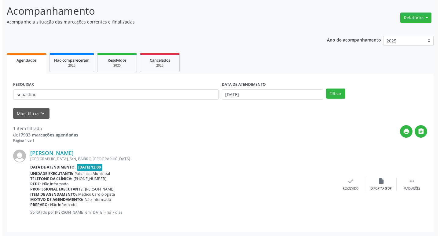
scroll to position [38, 0]
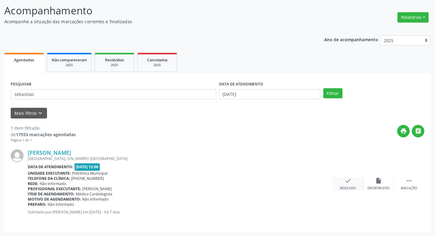
click at [352, 183] on div "check Resolvido" at bounding box center [348, 183] width 31 height 13
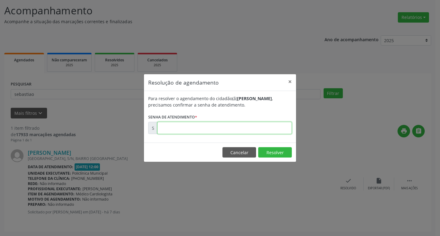
click at [252, 128] on input "text" at bounding box center [224, 128] width 134 height 12
type input "00175396"
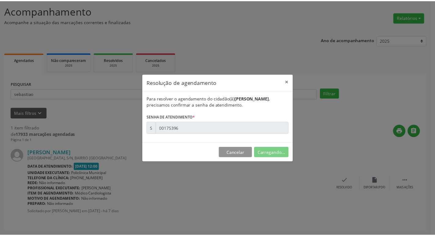
scroll to position [0, 0]
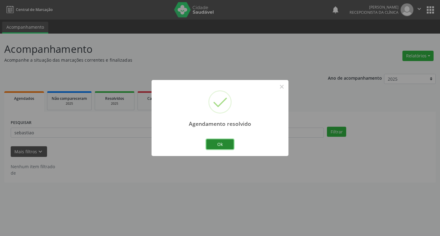
click at [230, 147] on button "Ok" at bounding box center [219, 144] width 27 height 10
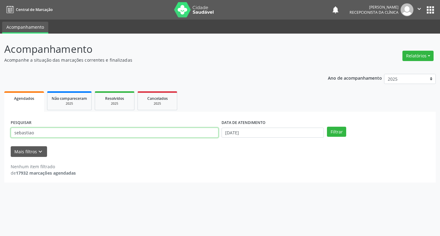
click at [42, 133] on input "sebastiao" at bounding box center [115, 133] width 208 height 10
type input "s"
type input "luzivania"
click at [343, 131] on button "Filtrar" at bounding box center [336, 132] width 19 height 10
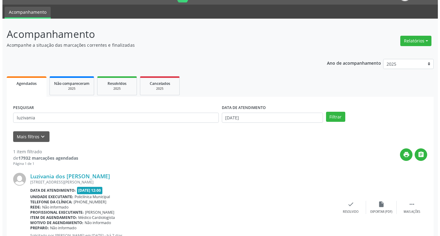
scroll to position [38, 0]
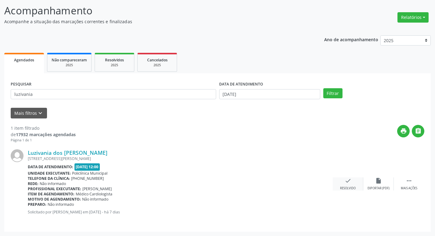
click at [354, 185] on div "check Resolvido" at bounding box center [348, 183] width 31 height 13
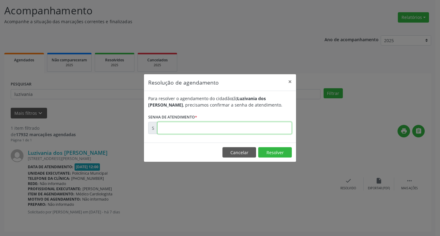
click at [236, 129] on input "text" at bounding box center [224, 128] width 134 height 12
click at [242, 129] on input "text" at bounding box center [224, 128] width 134 height 12
type input "00175398"
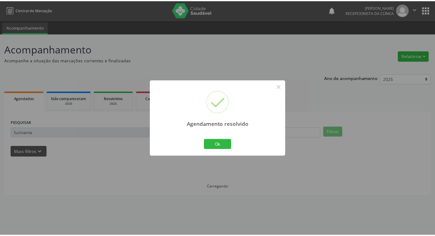
scroll to position [0, 0]
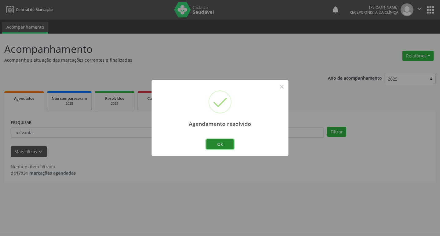
click at [227, 144] on button "Ok" at bounding box center [219, 144] width 27 height 10
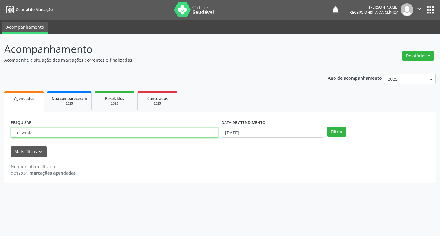
click at [64, 132] on input "luzivania" at bounding box center [115, 133] width 208 height 10
type input "l"
type input "lidia"
click at [327, 127] on button "Filtrar" at bounding box center [336, 132] width 19 height 10
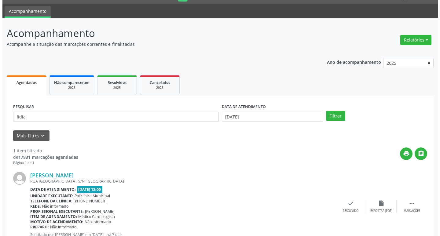
scroll to position [31, 0]
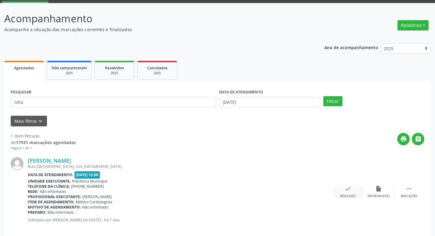
click at [354, 187] on div "check Resolvido" at bounding box center [348, 191] width 31 height 13
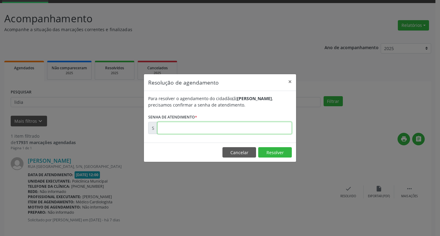
click at [274, 130] on input "text" at bounding box center [224, 128] width 134 height 12
type input "00175388"
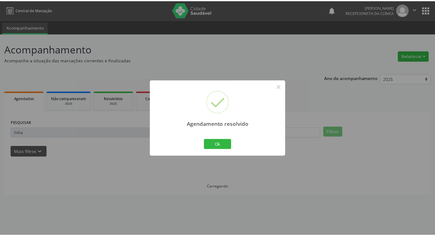
scroll to position [0, 0]
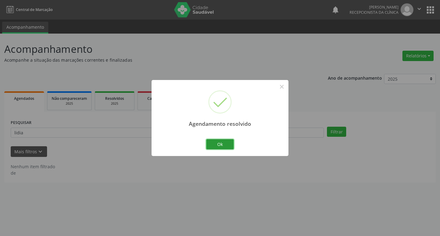
drag, startPoint x: 232, startPoint y: 142, endPoint x: 236, endPoint y: 143, distance: 4.7
click at [235, 143] on div "Agendamento resolvido × Ok Cancel" at bounding box center [219, 118] width 137 height 76
click at [223, 142] on button "Ok" at bounding box center [219, 144] width 27 height 10
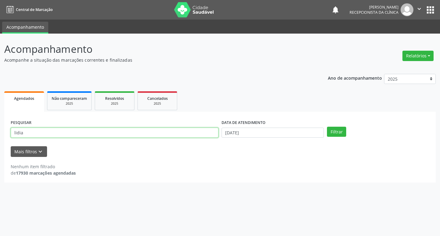
click at [43, 133] on input "lidia" at bounding box center [115, 133] width 208 height 10
type input "l"
type input "alice"
click at [327, 127] on button "Filtrar" at bounding box center [336, 132] width 19 height 10
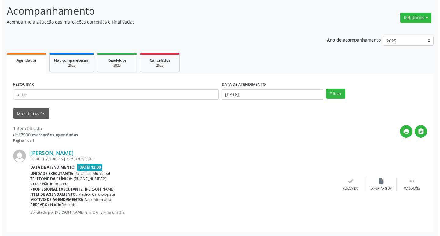
scroll to position [38, 0]
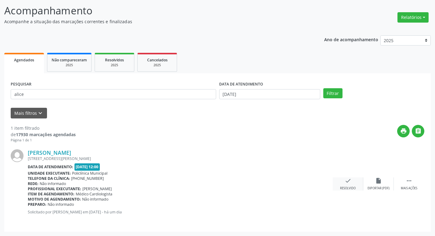
click at [353, 184] on div "check Resolvido" at bounding box center [348, 183] width 31 height 13
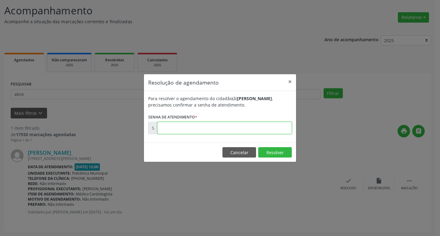
click at [242, 129] on input "text" at bounding box center [224, 128] width 134 height 12
type input "00176136"
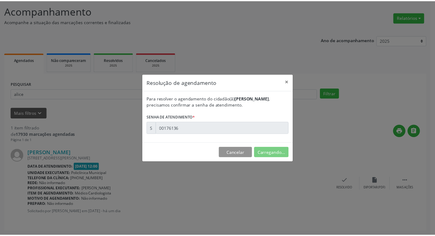
scroll to position [0, 0]
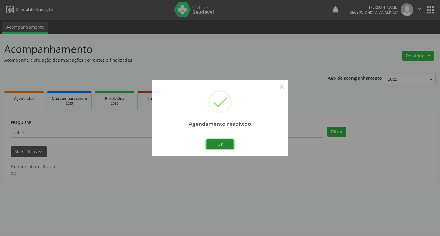
drag, startPoint x: 222, startPoint y: 140, endPoint x: 231, endPoint y: 142, distance: 9.0
click at [229, 142] on button "Ok" at bounding box center [219, 144] width 27 height 10
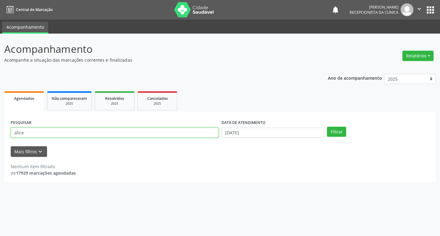
click at [166, 131] on input "alice" at bounding box center [115, 133] width 208 height 10
type input "a"
type input "osmar"
click at [327, 127] on button "Filtrar" at bounding box center [336, 132] width 19 height 10
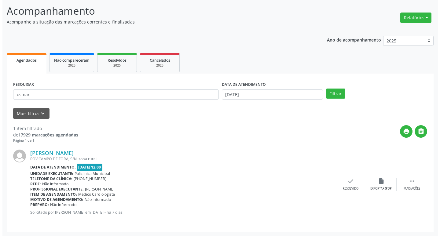
scroll to position [38, 0]
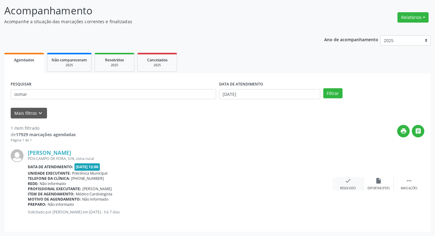
click at [345, 183] on icon "check" at bounding box center [348, 180] width 7 height 7
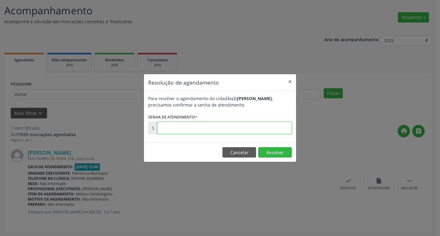
click at [248, 128] on input "text" at bounding box center [224, 128] width 134 height 12
type input "00175455"
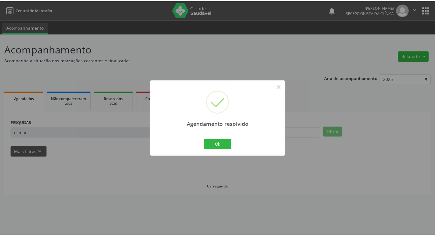
scroll to position [0, 0]
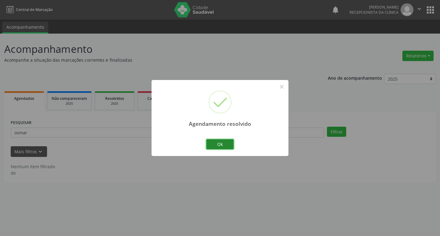
drag, startPoint x: 226, startPoint y: 142, endPoint x: 229, endPoint y: 143, distance: 3.3
click at [228, 142] on button "Ok" at bounding box center [219, 144] width 27 height 10
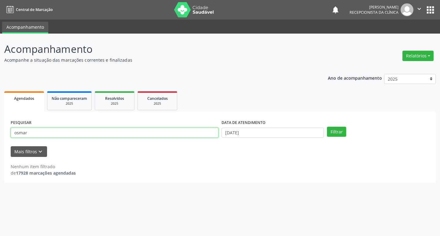
click at [135, 132] on input "osmar" at bounding box center [115, 133] width 208 height 10
type input "o"
type input "davi"
click at [336, 131] on button "Filtrar" at bounding box center [336, 132] width 19 height 10
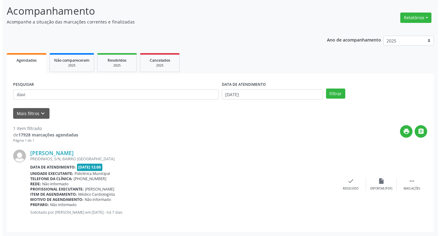
scroll to position [38, 0]
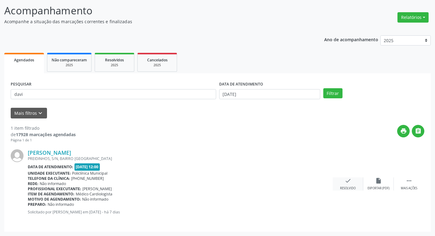
click at [349, 182] on icon "check" at bounding box center [348, 180] width 7 height 7
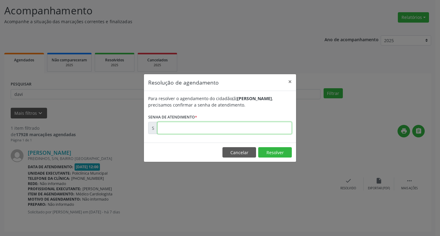
click at [246, 128] on input "text" at bounding box center [224, 128] width 134 height 12
type input "00175401"
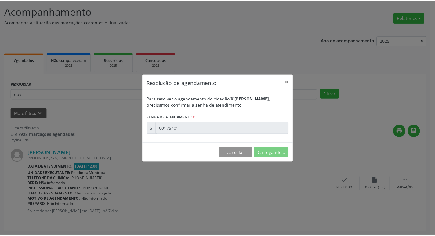
scroll to position [0, 0]
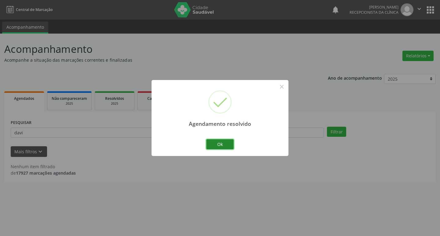
click at [233, 145] on button "Ok" at bounding box center [219, 144] width 27 height 10
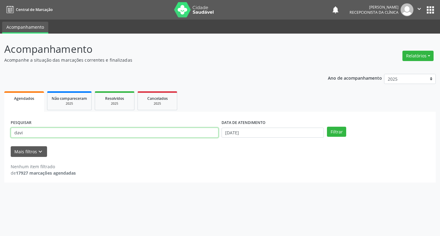
click at [34, 132] on input "davi" at bounding box center [115, 133] width 208 height 10
type input "d"
click at [38, 132] on input "text" at bounding box center [115, 133] width 208 height 10
click at [124, 132] on input "text" at bounding box center [115, 133] width 208 height 10
click at [92, 132] on input "text" at bounding box center [115, 133] width 208 height 10
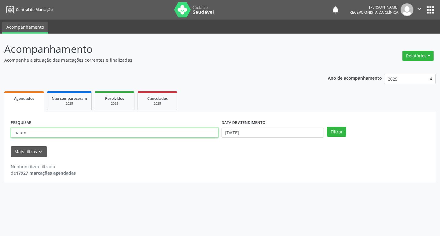
type input "naum"
click at [327, 127] on button "Filtrar" at bounding box center [336, 132] width 19 height 10
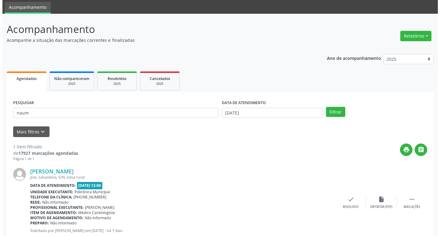
scroll to position [38, 0]
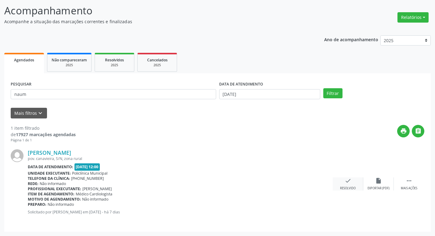
click at [357, 186] on div "check Resolvido" at bounding box center [348, 183] width 31 height 13
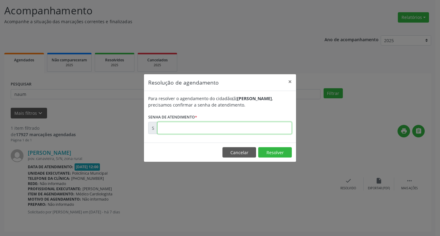
click at [272, 130] on input "text" at bounding box center [224, 128] width 134 height 12
type input "00175399"
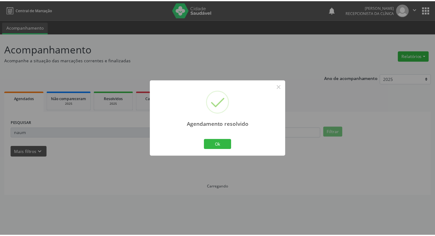
scroll to position [0, 0]
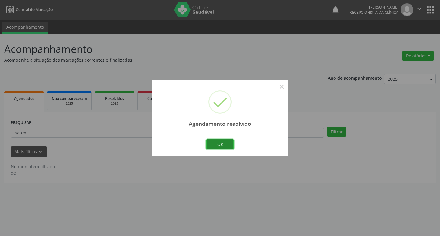
click at [223, 146] on button "Ok" at bounding box center [219, 144] width 27 height 10
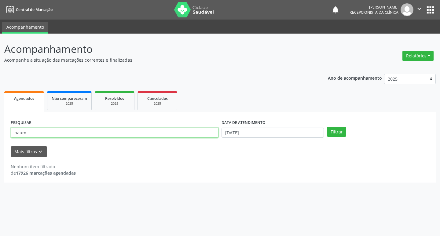
click at [43, 132] on input "naum" at bounding box center [115, 133] width 208 height 10
type input "n"
type input "valmir"
click at [327, 127] on button "Filtrar" at bounding box center [336, 132] width 19 height 10
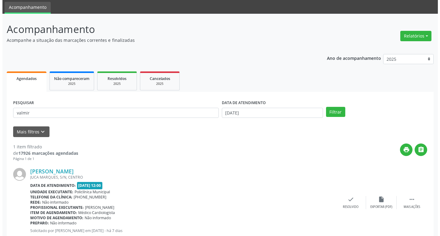
scroll to position [38, 0]
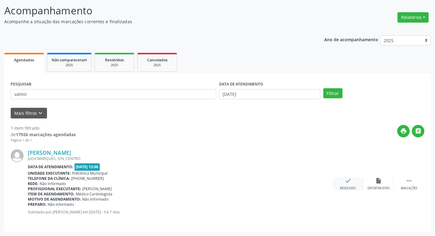
click at [349, 187] on div "Resolvido" at bounding box center [348, 188] width 16 height 4
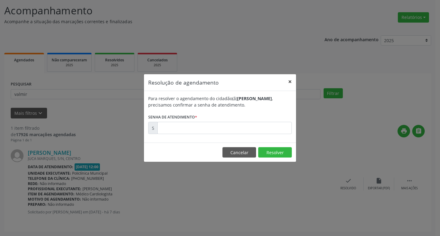
click at [289, 81] on button "×" at bounding box center [290, 81] width 12 height 15
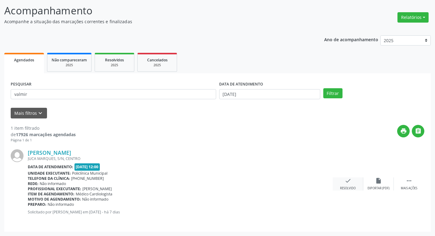
click at [349, 183] on div "check Resolvido" at bounding box center [348, 183] width 31 height 13
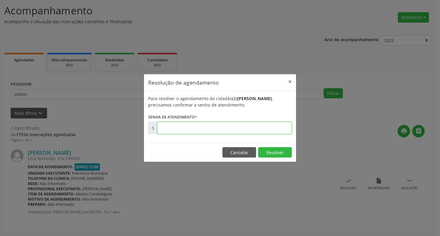
click at [262, 131] on input "text" at bounding box center [224, 128] width 134 height 12
type input "00175384"
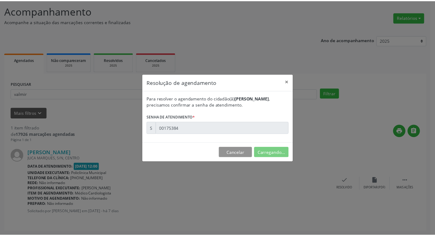
scroll to position [0, 0]
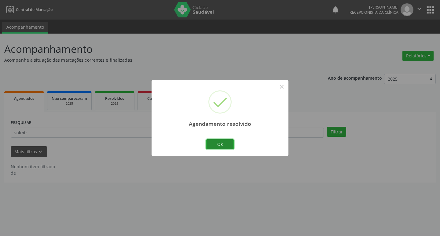
click at [228, 142] on button "Ok" at bounding box center [219, 144] width 27 height 10
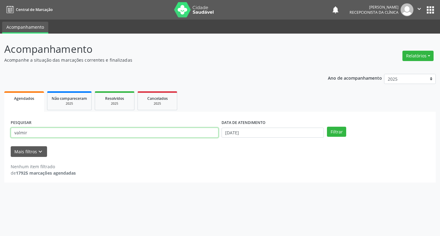
click at [156, 129] on input "valmir" at bounding box center [115, 133] width 208 height 10
type input "v"
type input "[PERSON_NAME]"
click at [327, 127] on button "Filtrar" at bounding box center [336, 132] width 19 height 10
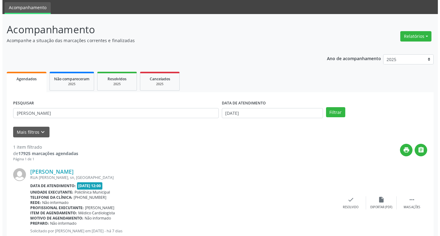
scroll to position [38, 0]
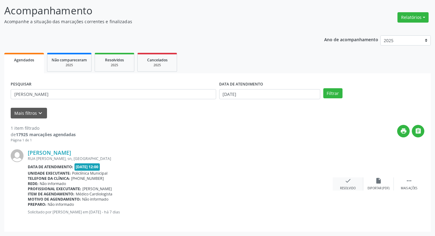
click at [349, 177] on icon "check" at bounding box center [348, 180] width 7 height 7
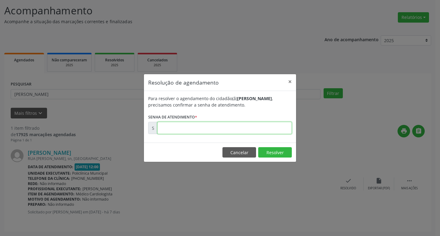
click at [271, 126] on input "text" at bounding box center [224, 128] width 134 height 12
type input "00175391"
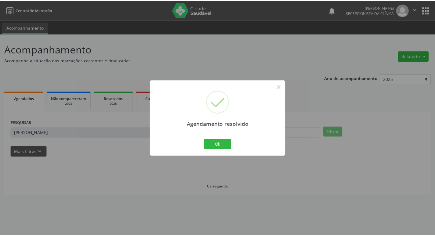
scroll to position [0, 0]
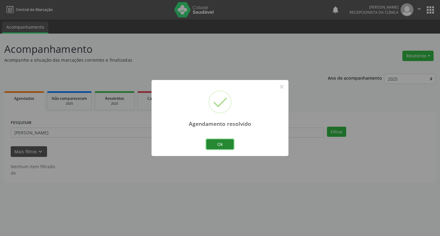
click at [232, 144] on button "Ok" at bounding box center [219, 144] width 27 height 10
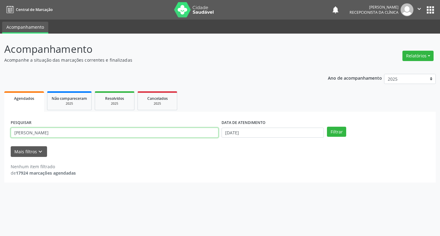
click at [43, 134] on input "[PERSON_NAME]" at bounding box center [115, 133] width 208 height 10
type input "m"
drag, startPoint x: 74, startPoint y: 130, endPoint x: 80, endPoint y: 131, distance: 5.6
click at [77, 130] on input "text" at bounding box center [115, 133] width 208 height 10
type input "claudete"
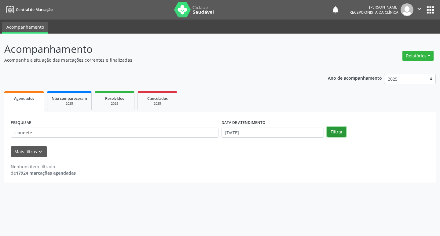
click at [344, 131] on button "Filtrar" at bounding box center [336, 132] width 19 height 10
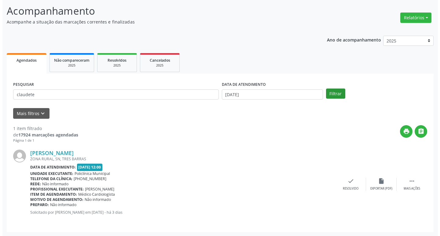
scroll to position [38, 0]
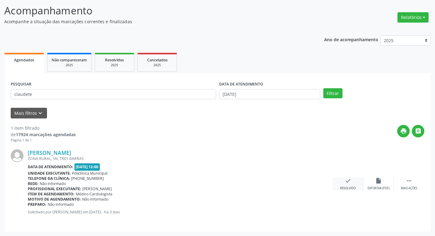
click at [344, 184] on div "check Resolvido" at bounding box center [348, 183] width 31 height 13
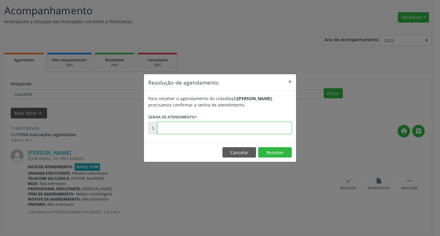
click at [246, 129] on input "text" at bounding box center [224, 128] width 134 height 12
type input "00175694"
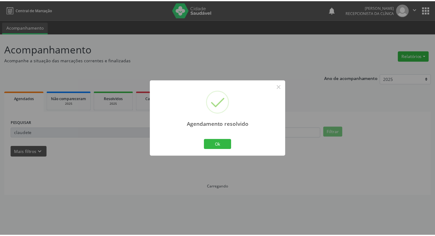
scroll to position [0, 0]
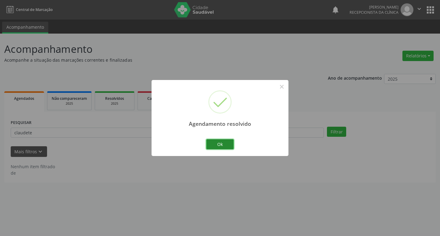
click at [225, 144] on button "Ok" at bounding box center [219, 144] width 27 height 10
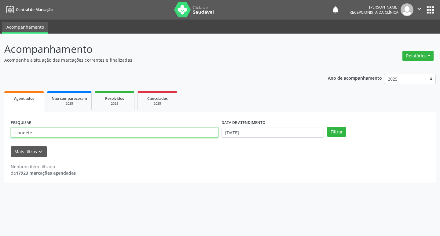
click at [60, 136] on input "claudete" at bounding box center [115, 133] width 208 height 10
type input "c"
type input "arismario"
click at [339, 135] on button "Filtrar" at bounding box center [336, 132] width 19 height 10
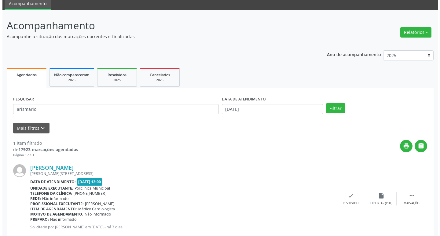
scroll to position [38, 0]
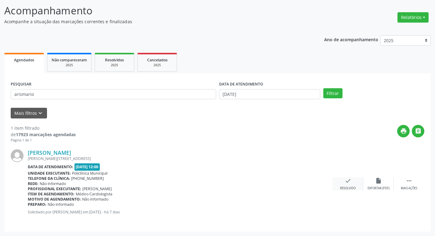
click at [349, 184] on icon "check" at bounding box center [348, 180] width 7 height 7
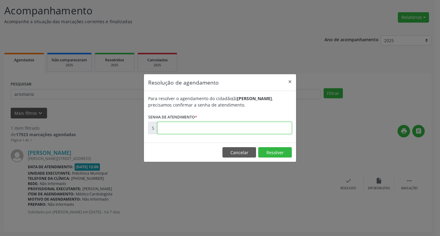
click at [238, 128] on input "text" at bounding box center [224, 128] width 134 height 12
type input "00175454"
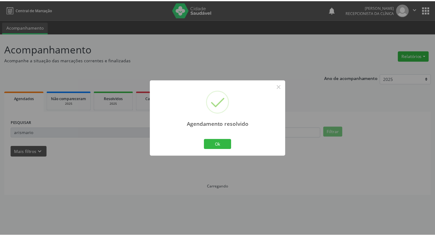
scroll to position [0, 0]
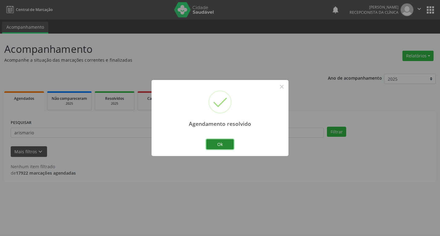
click at [229, 143] on button "Ok" at bounding box center [219, 144] width 27 height 10
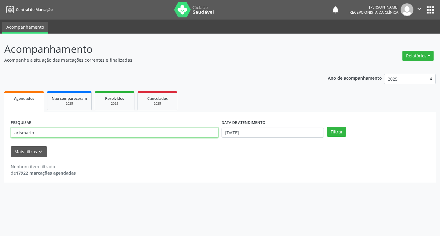
click at [174, 133] on input "arismario" at bounding box center [115, 133] width 208 height 10
type input "a"
type input "[PERSON_NAME]"
click at [327, 127] on button "Filtrar" at bounding box center [336, 132] width 19 height 10
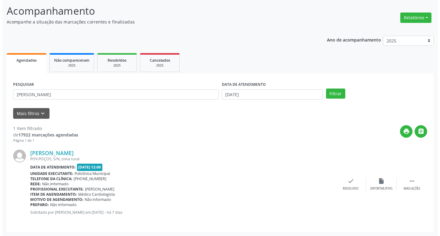
scroll to position [38, 0]
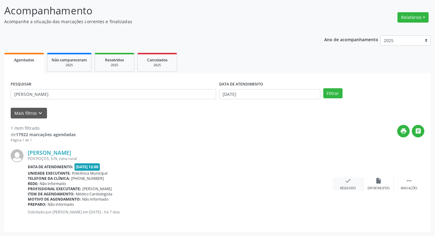
click at [345, 178] on icon "check" at bounding box center [348, 180] width 7 height 7
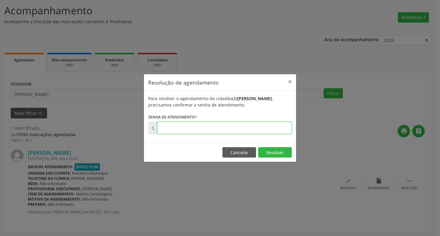
click at [238, 126] on input "text" at bounding box center [224, 128] width 134 height 12
type input "00175394"
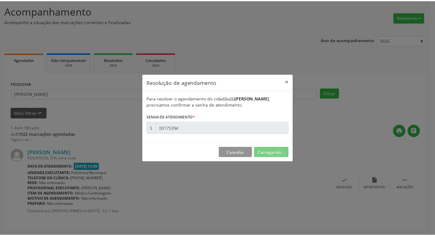
scroll to position [0, 0]
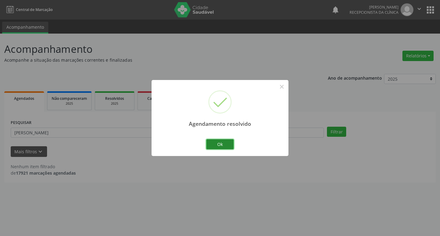
click at [224, 140] on button "Ok" at bounding box center [219, 144] width 27 height 10
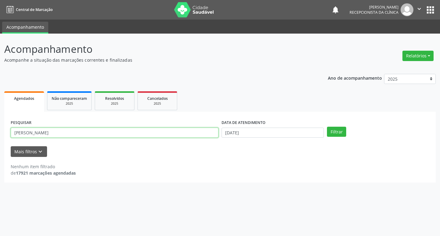
drag, startPoint x: 168, startPoint y: 135, endPoint x: 193, endPoint y: 177, distance: 49.2
click at [191, 173] on div "PESQUISAR [PERSON_NAME] DATA DE ATENDIMENTO [DATE] Filtrar UNIDADE DE REFERÊNCI…" at bounding box center [219, 147] width 431 height 71
type input "l"
type input "[PERSON_NAME]"
click at [334, 135] on button "Filtrar" at bounding box center [336, 132] width 19 height 10
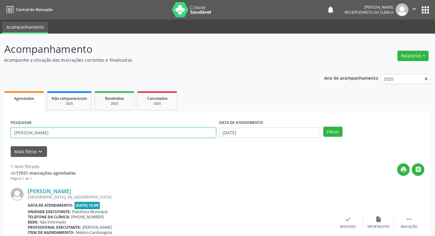
click at [163, 136] on input "[PERSON_NAME]" at bounding box center [114, 133] width 206 height 10
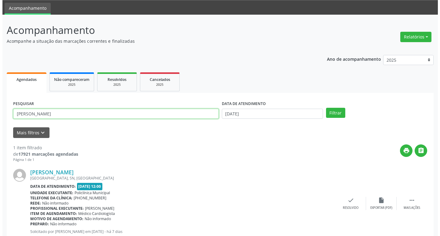
scroll to position [38, 0]
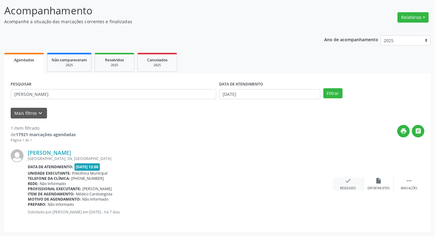
click at [346, 186] on div "Resolvido" at bounding box center [348, 188] width 16 height 4
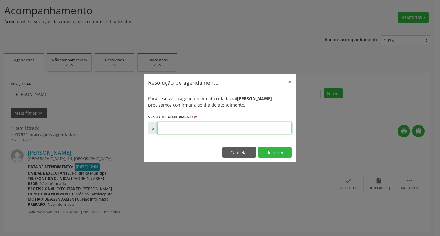
click at [245, 128] on input "text" at bounding box center [224, 128] width 134 height 12
type input "00175387"
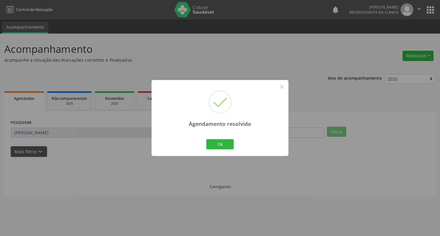
scroll to position [0, 0]
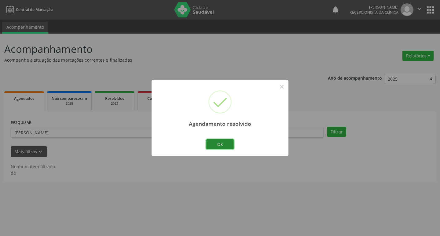
click at [231, 145] on button "Ok" at bounding box center [219, 144] width 27 height 10
